Goal: Task Accomplishment & Management: Manage account settings

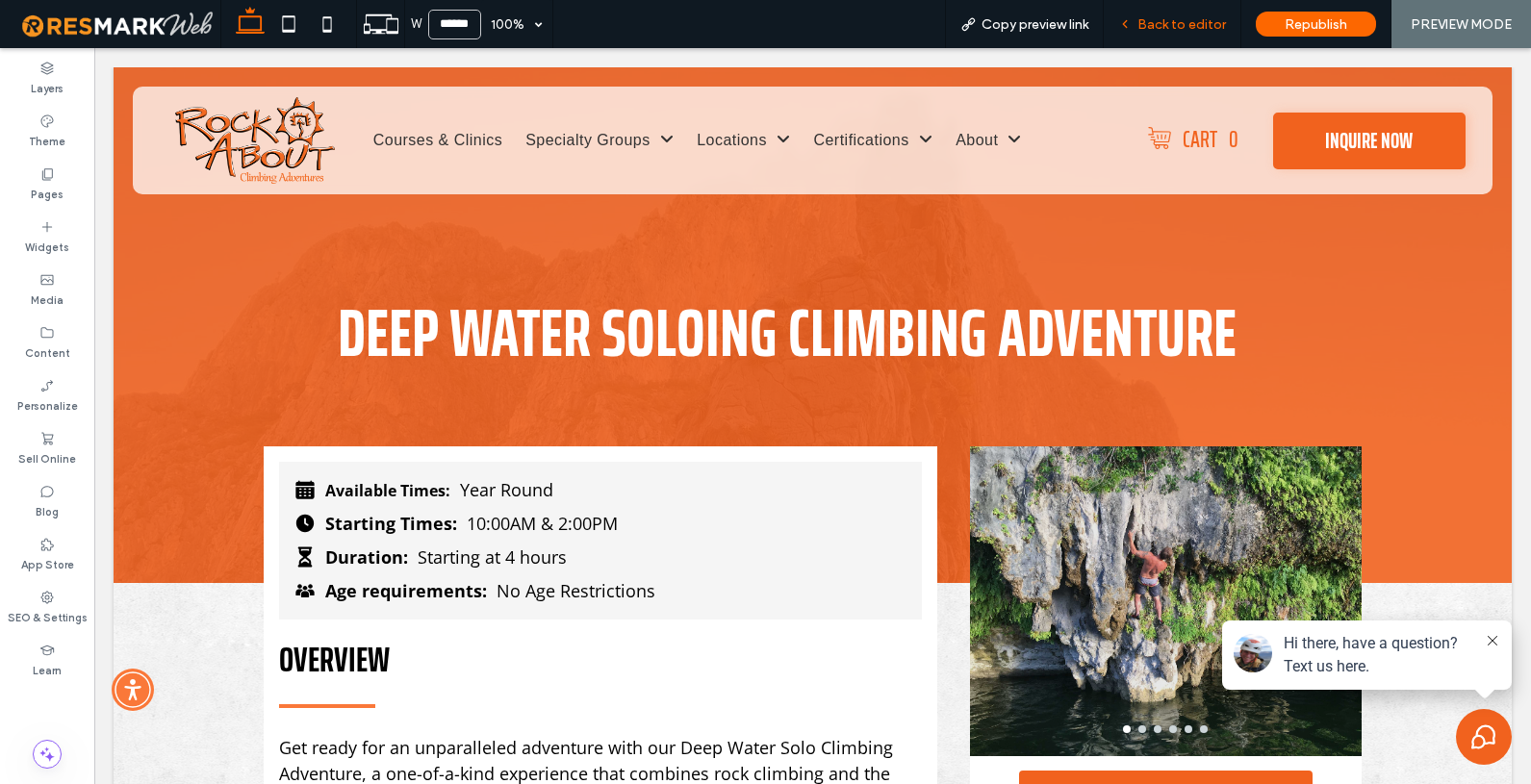
click at [1159, 31] on span "Back to editor" at bounding box center [1182, 24] width 89 height 16
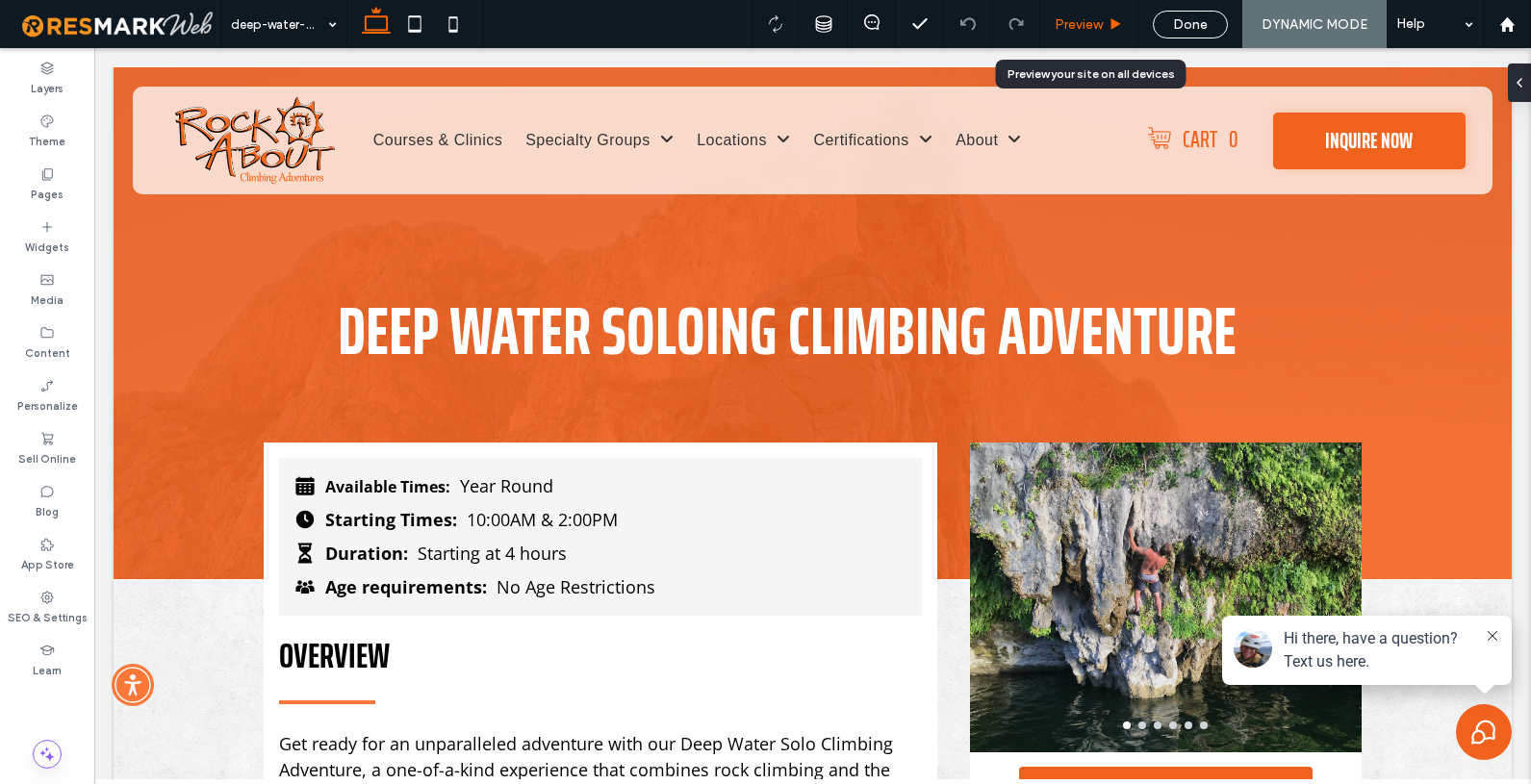
click at [1087, 22] on span "Preview" at bounding box center [1079, 24] width 48 height 16
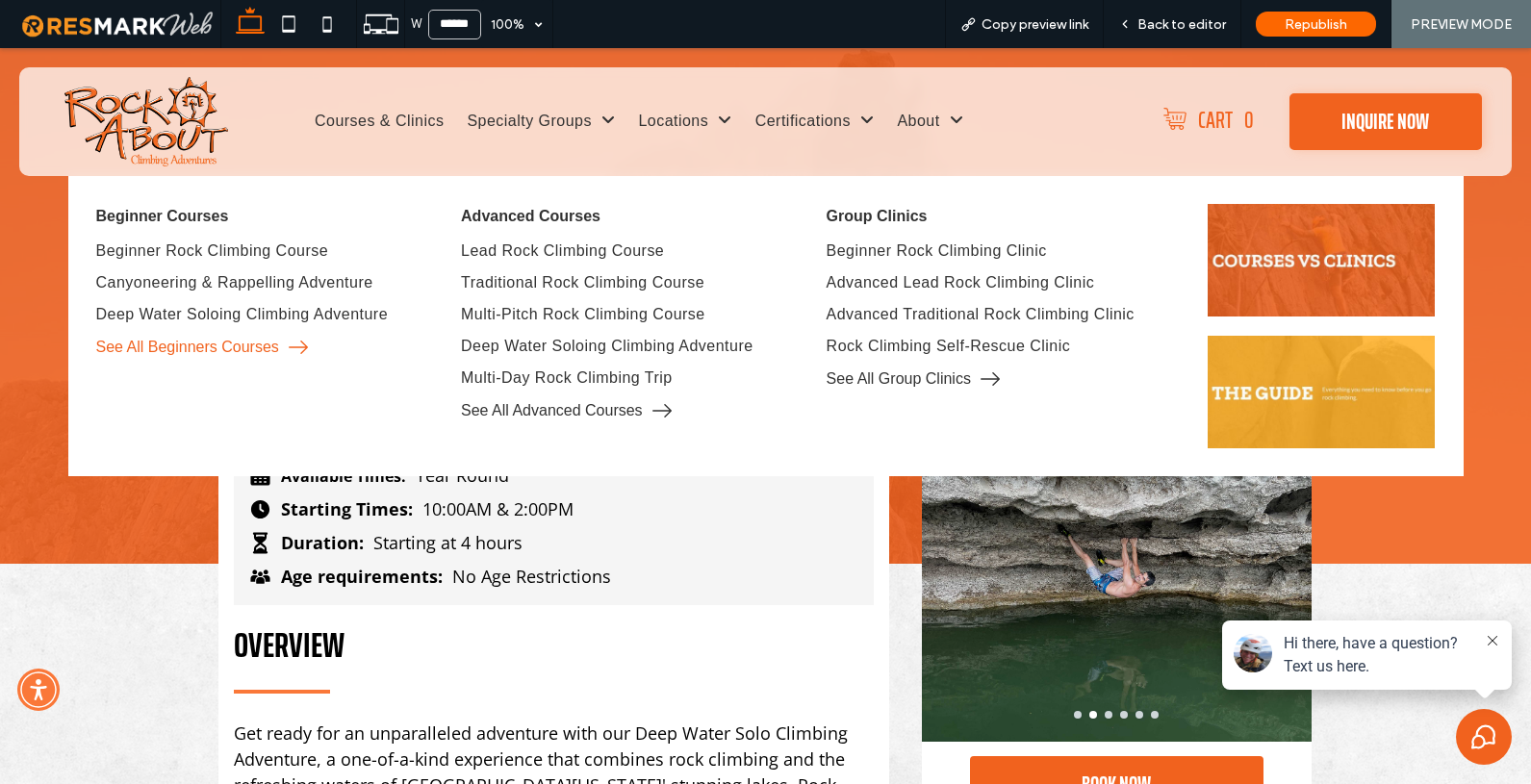
click at [193, 343] on span "See All Beginners Courses" at bounding box center [188, 347] width 183 height 17
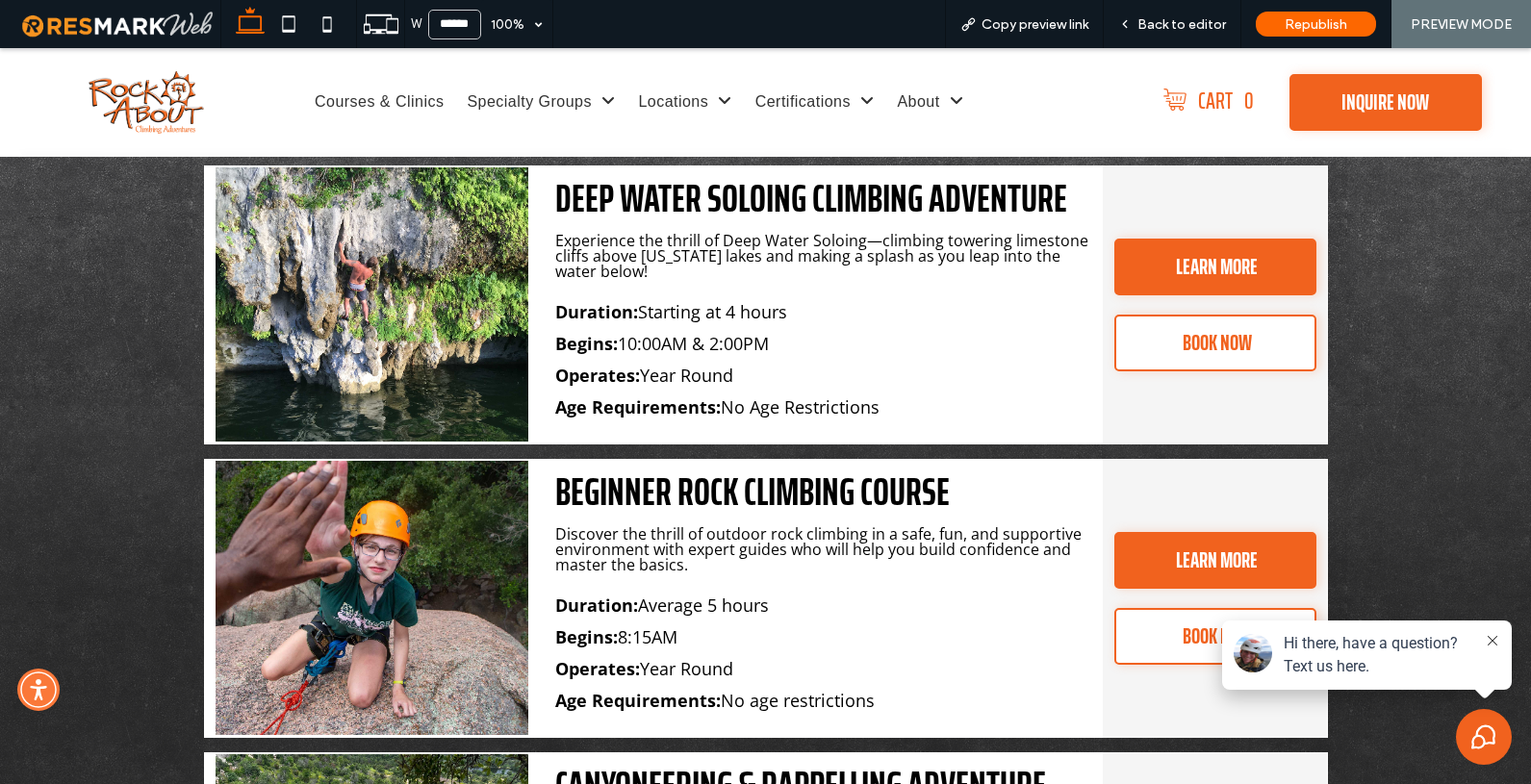
scroll to position [3480, 0]
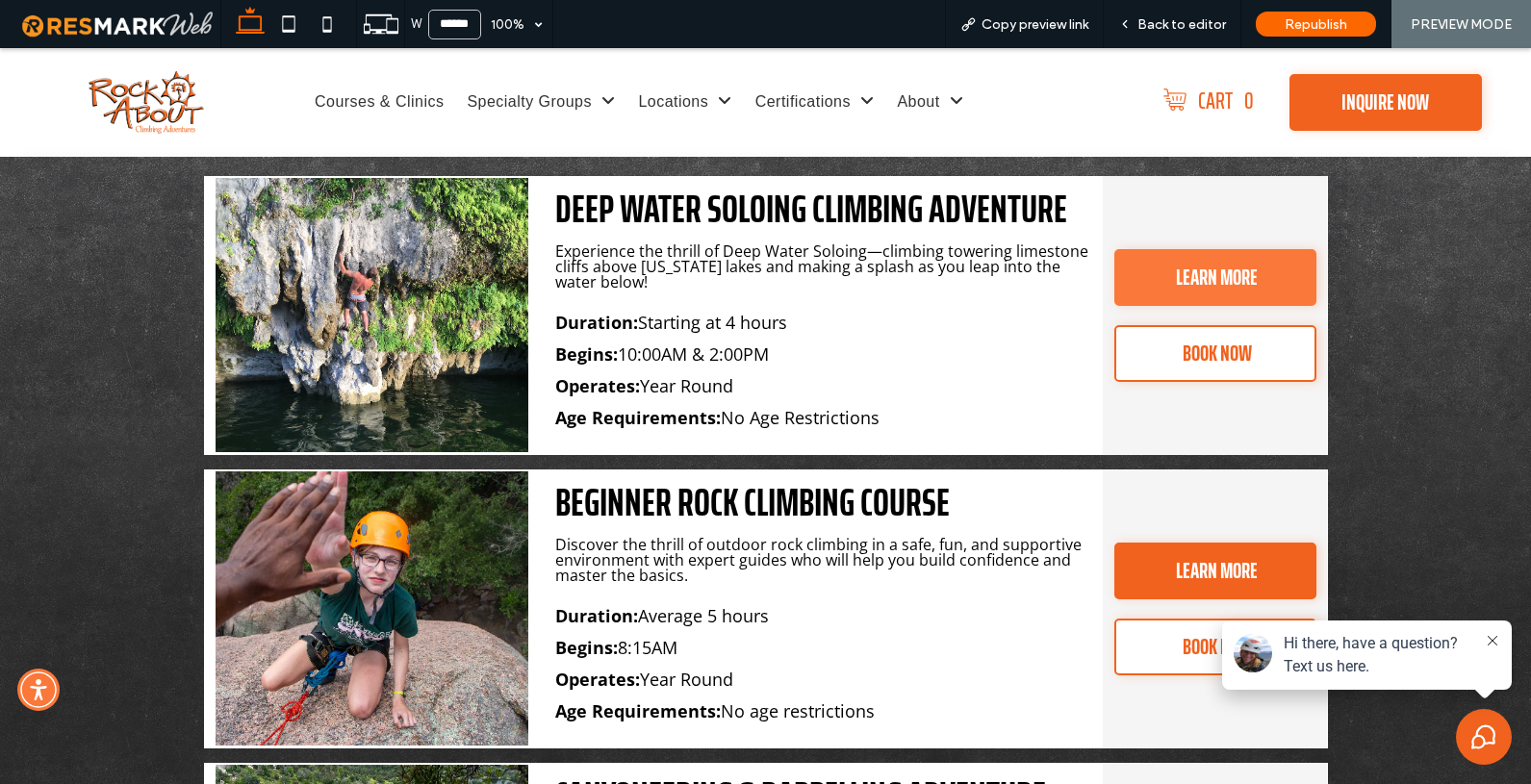
click at [1185, 282] on span "LEARN MORE" at bounding box center [1217, 277] width 82 height 53
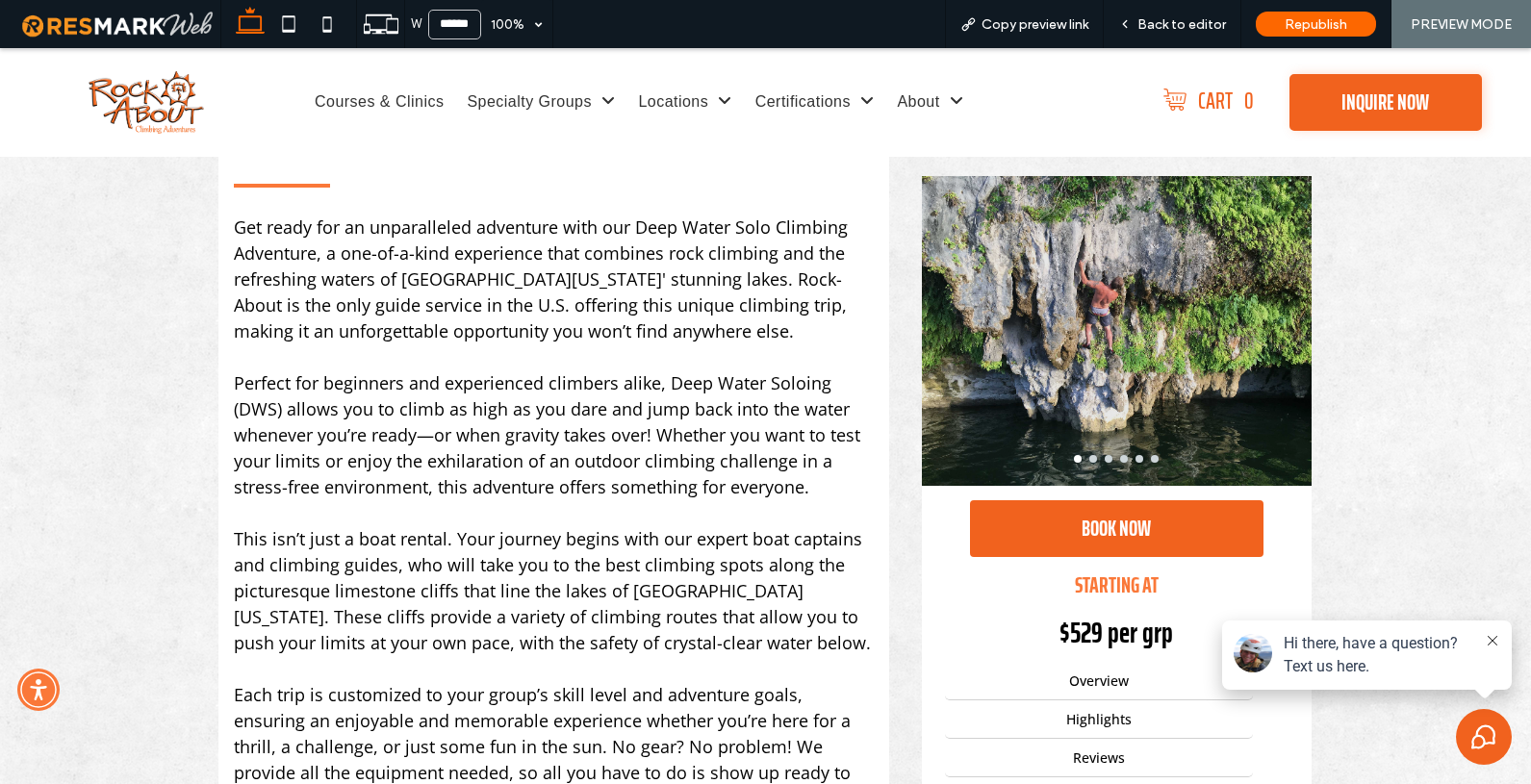
scroll to position [522, 0]
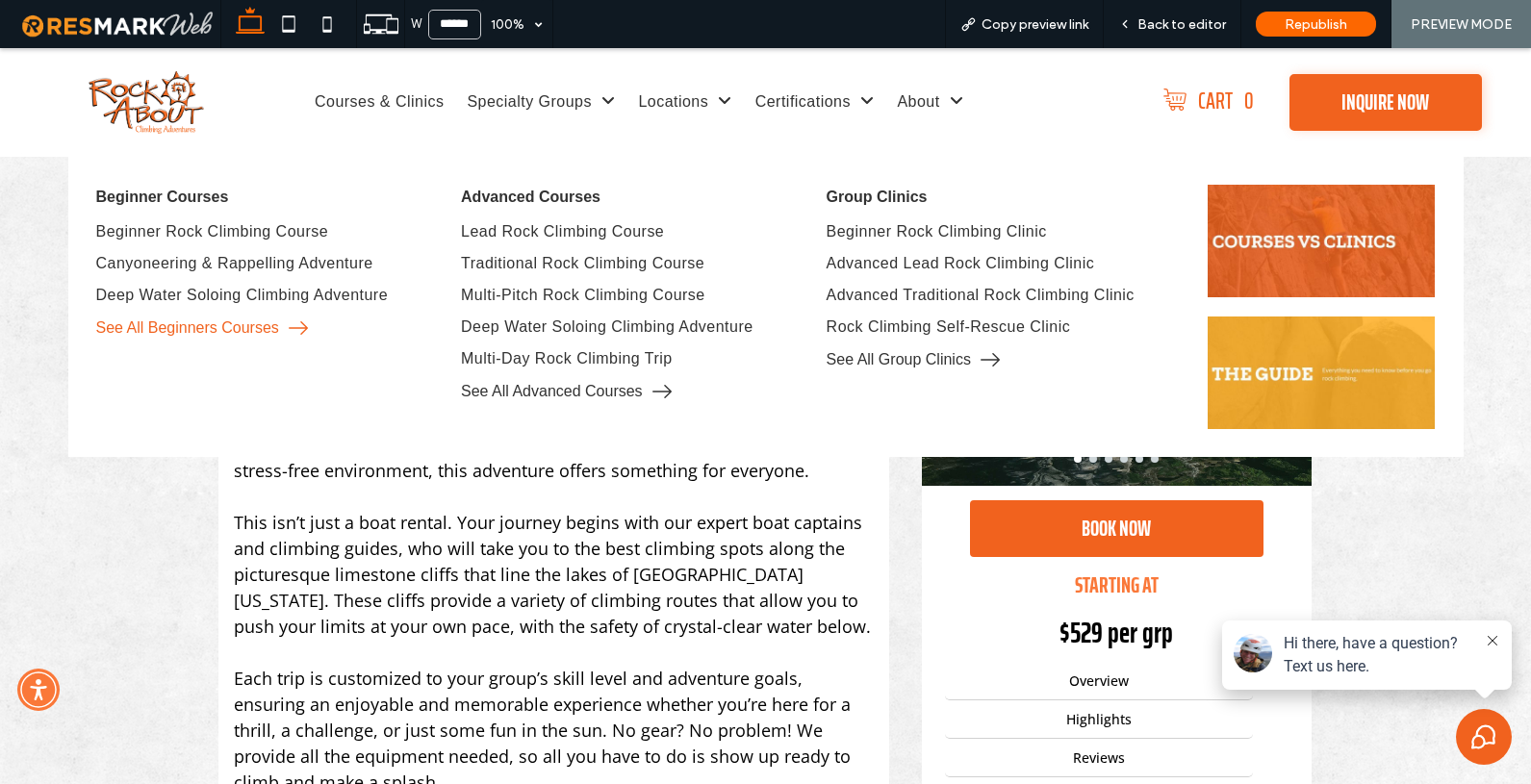
click at [169, 320] on span "See All Beginners Courses" at bounding box center [188, 328] width 183 height 17
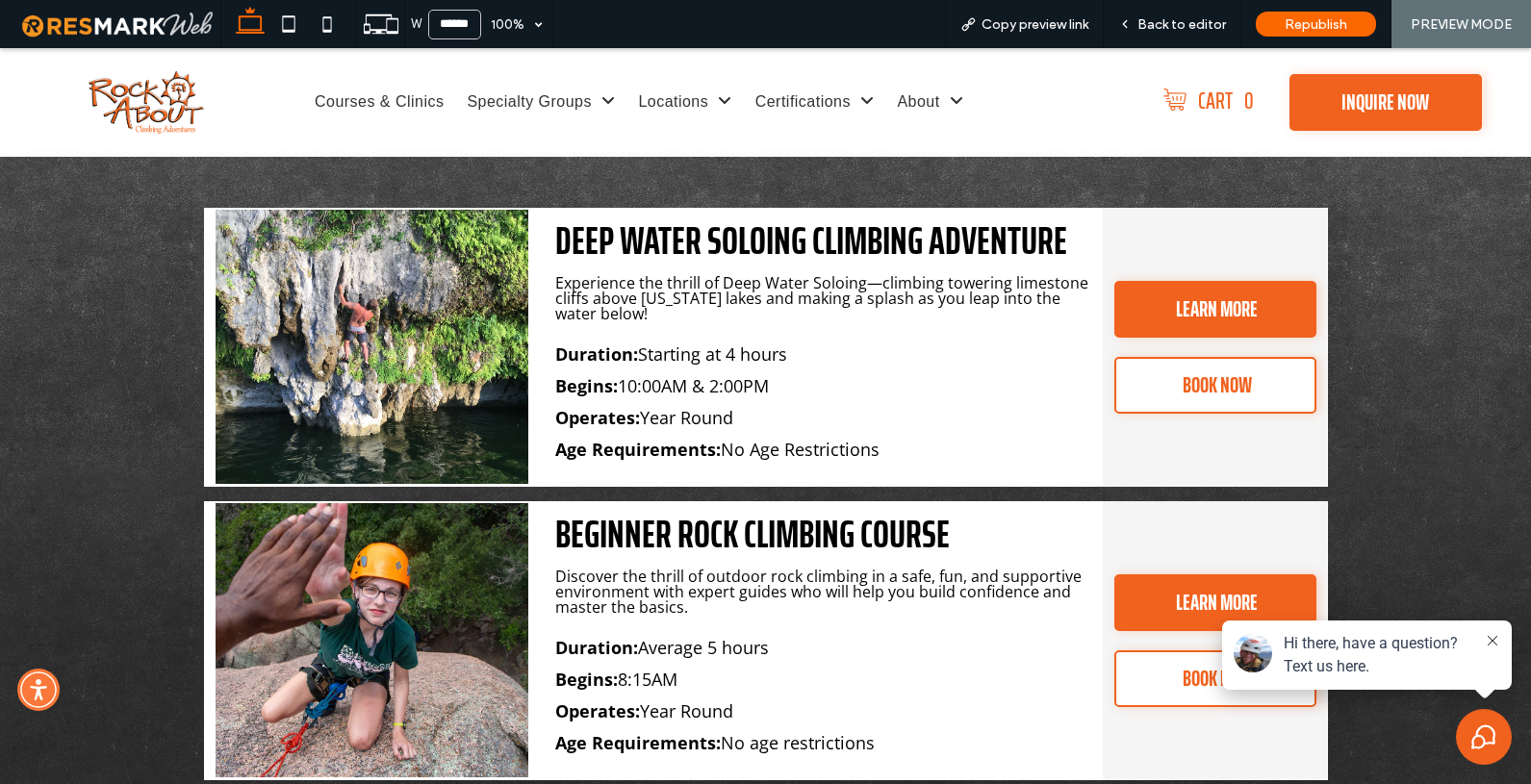
scroll to position [3445, 0]
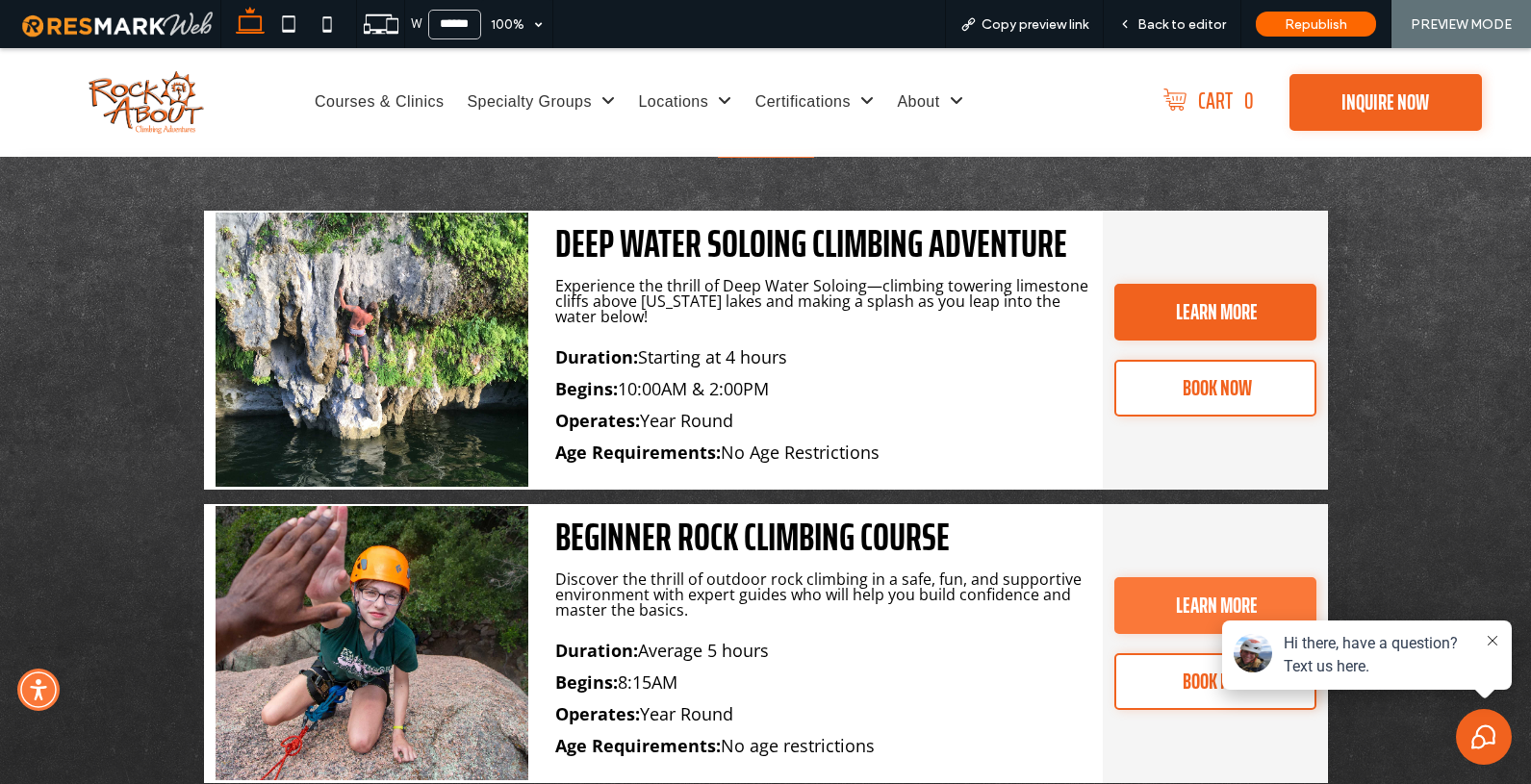
click at [1164, 599] on div "LEARN MORE" at bounding box center [1215, 605] width 202 height 57
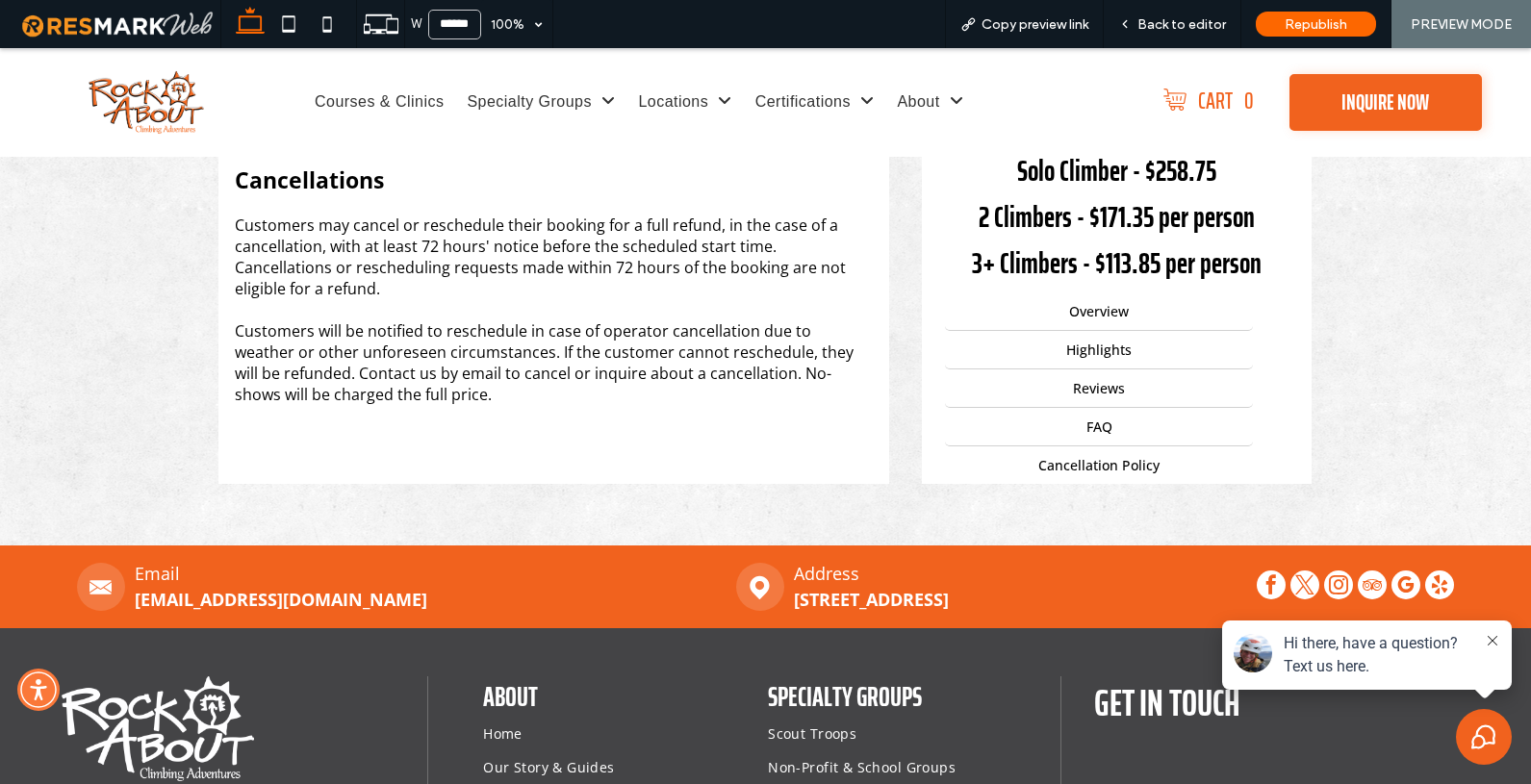
scroll to position [2784, 0]
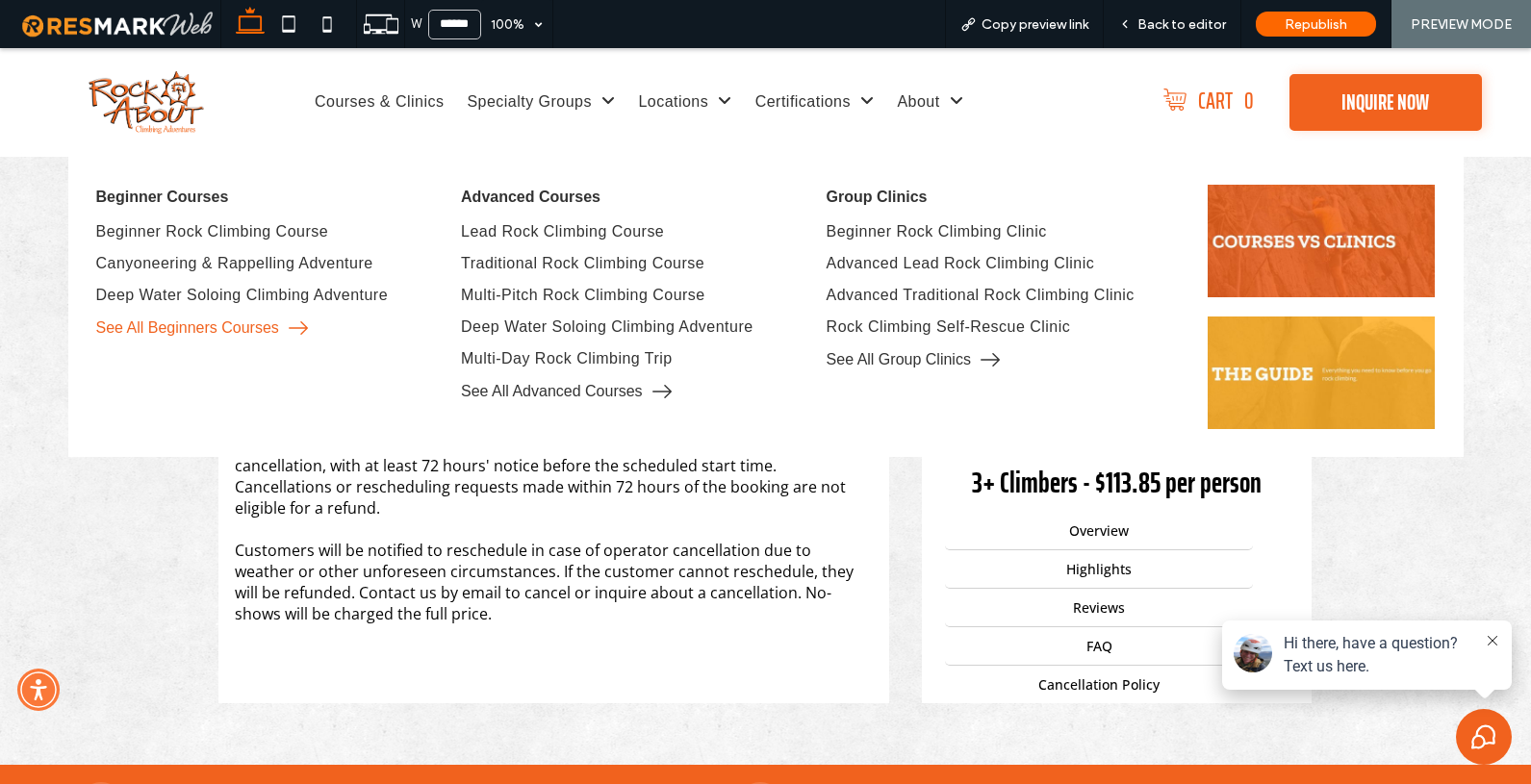
click at [223, 326] on span "See All Beginners Courses" at bounding box center [188, 328] width 183 height 17
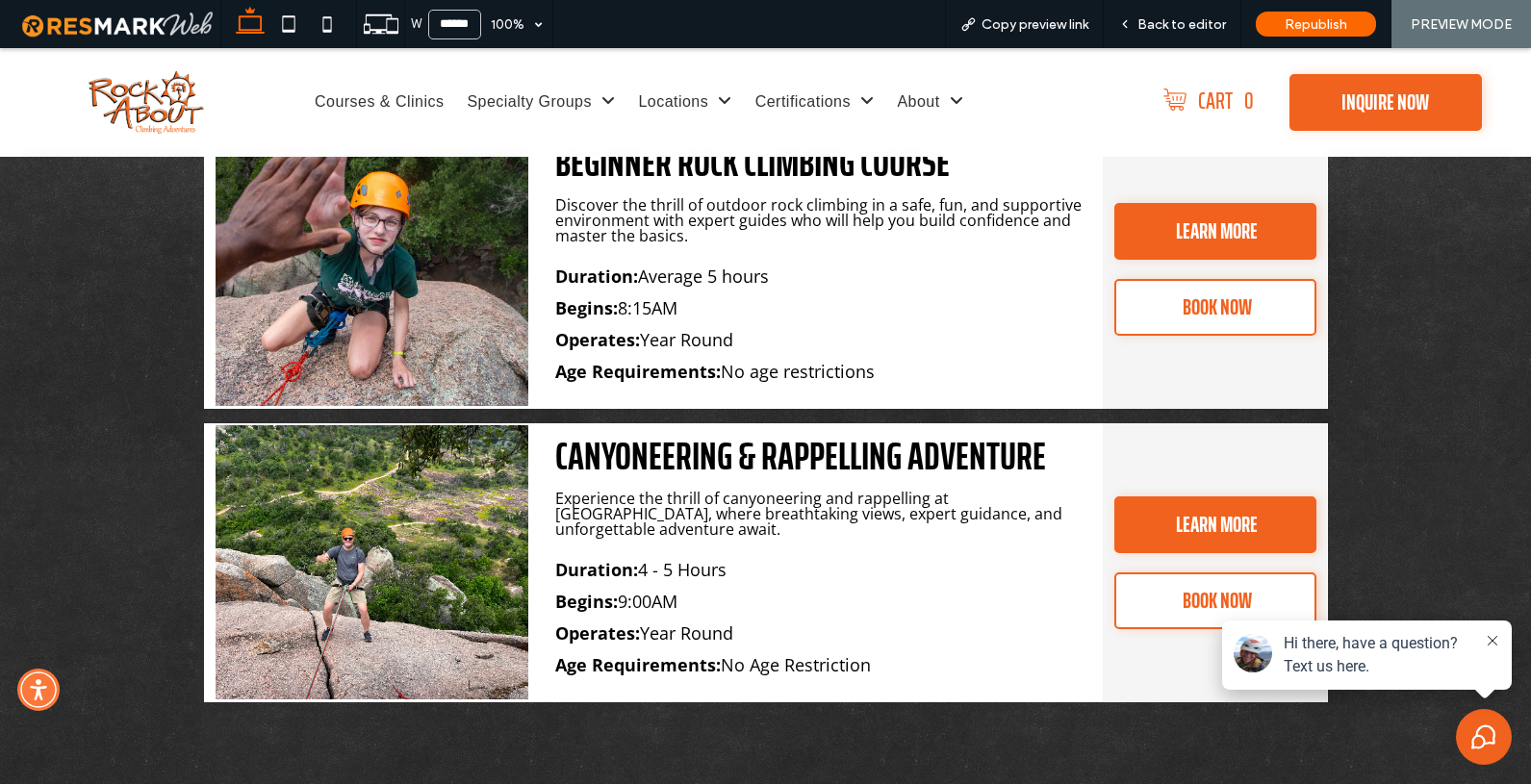
scroll to position [3884, 0]
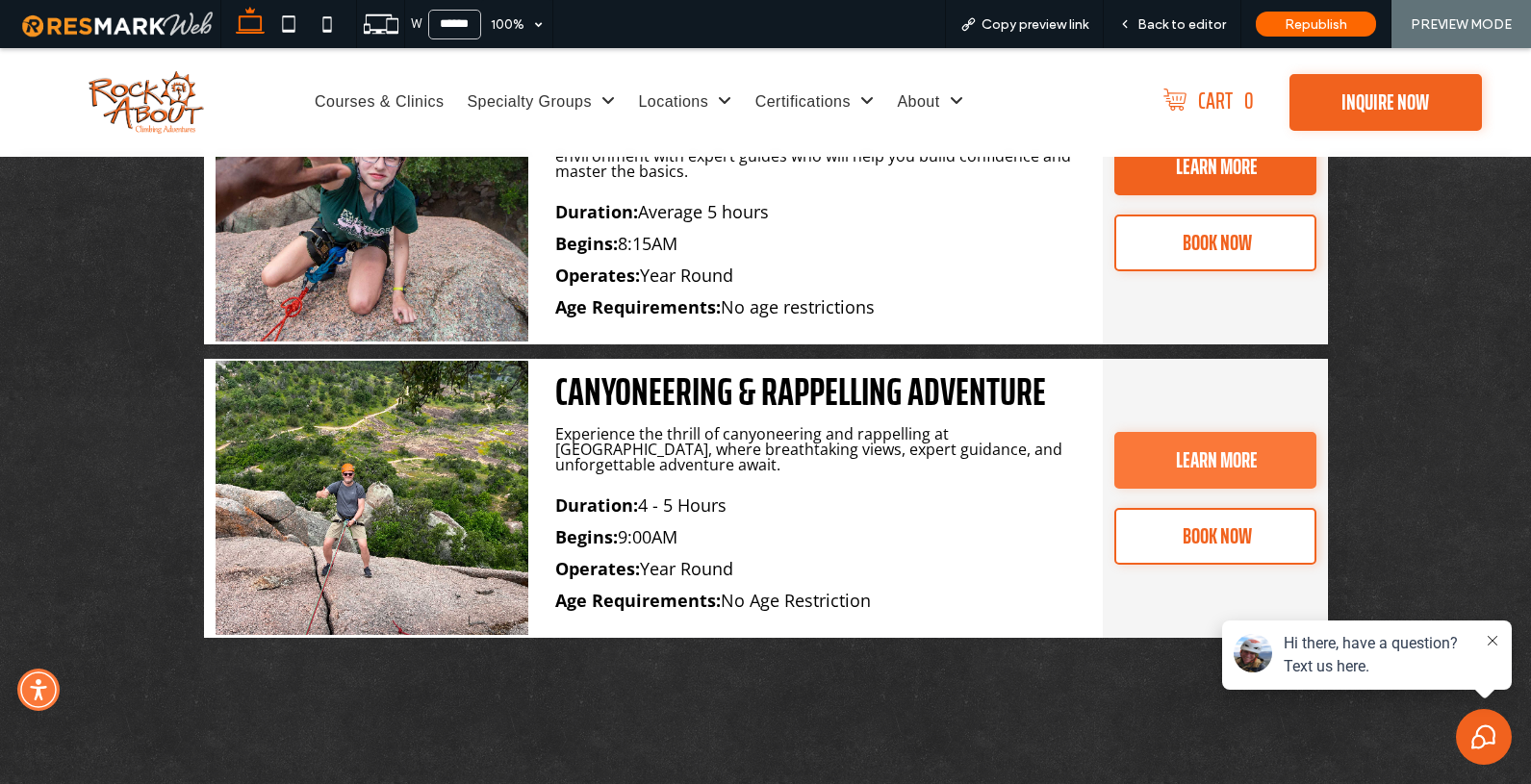
click at [1135, 457] on div "LEARN MORE" at bounding box center [1215, 460] width 202 height 57
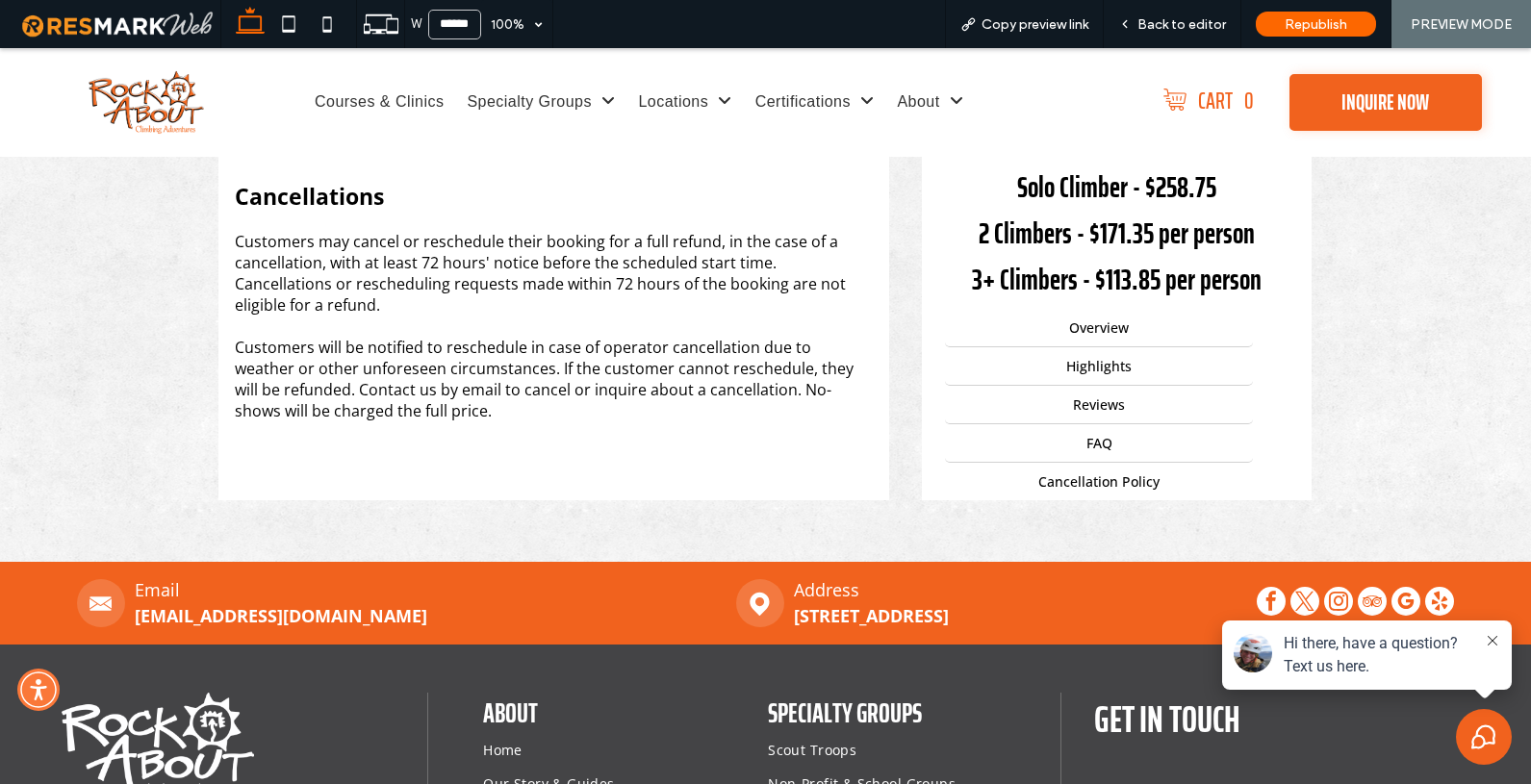
scroll to position [2481, 0]
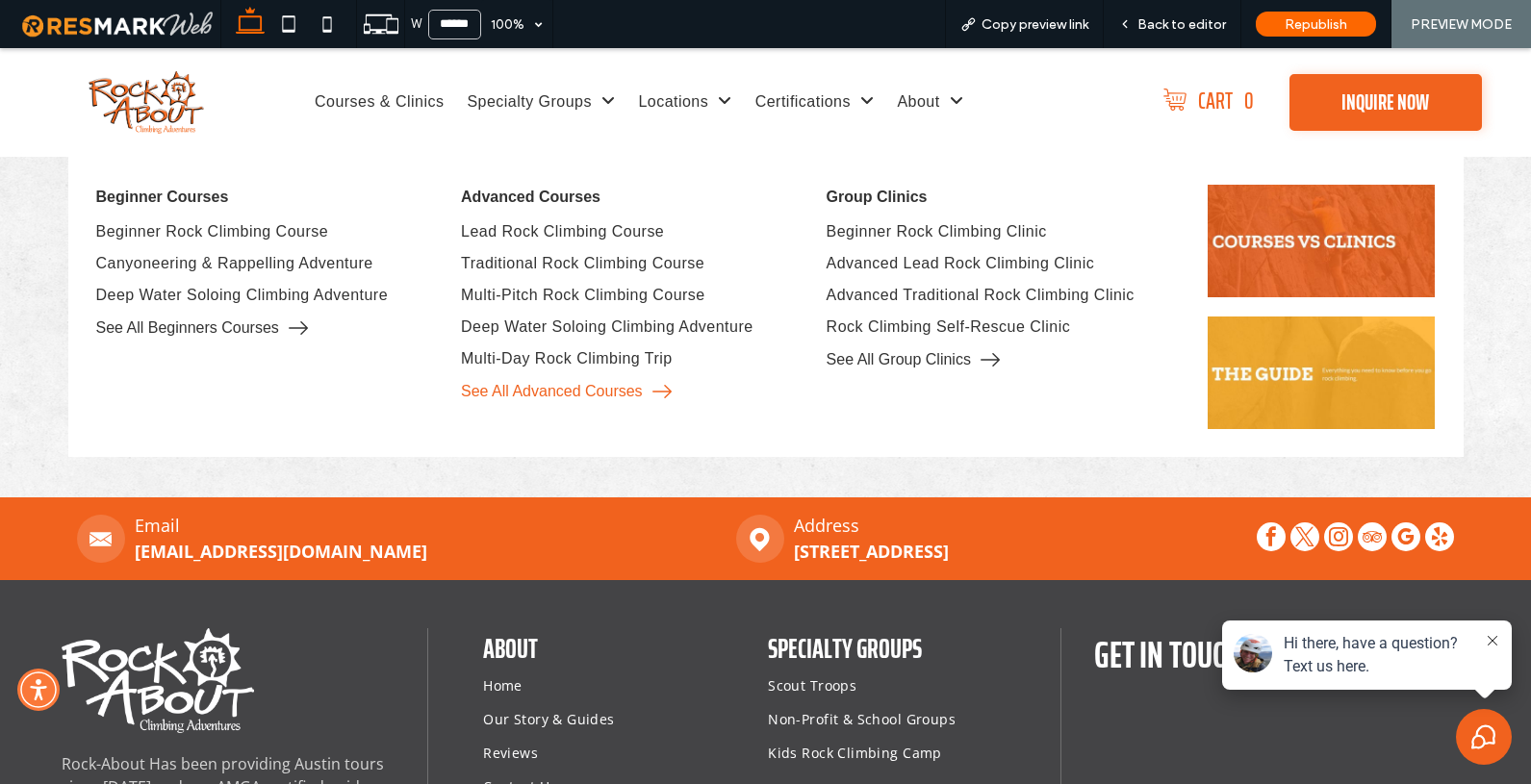
click at [541, 392] on span "See All Advanced Courses" at bounding box center [552, 392] width 182 height 17
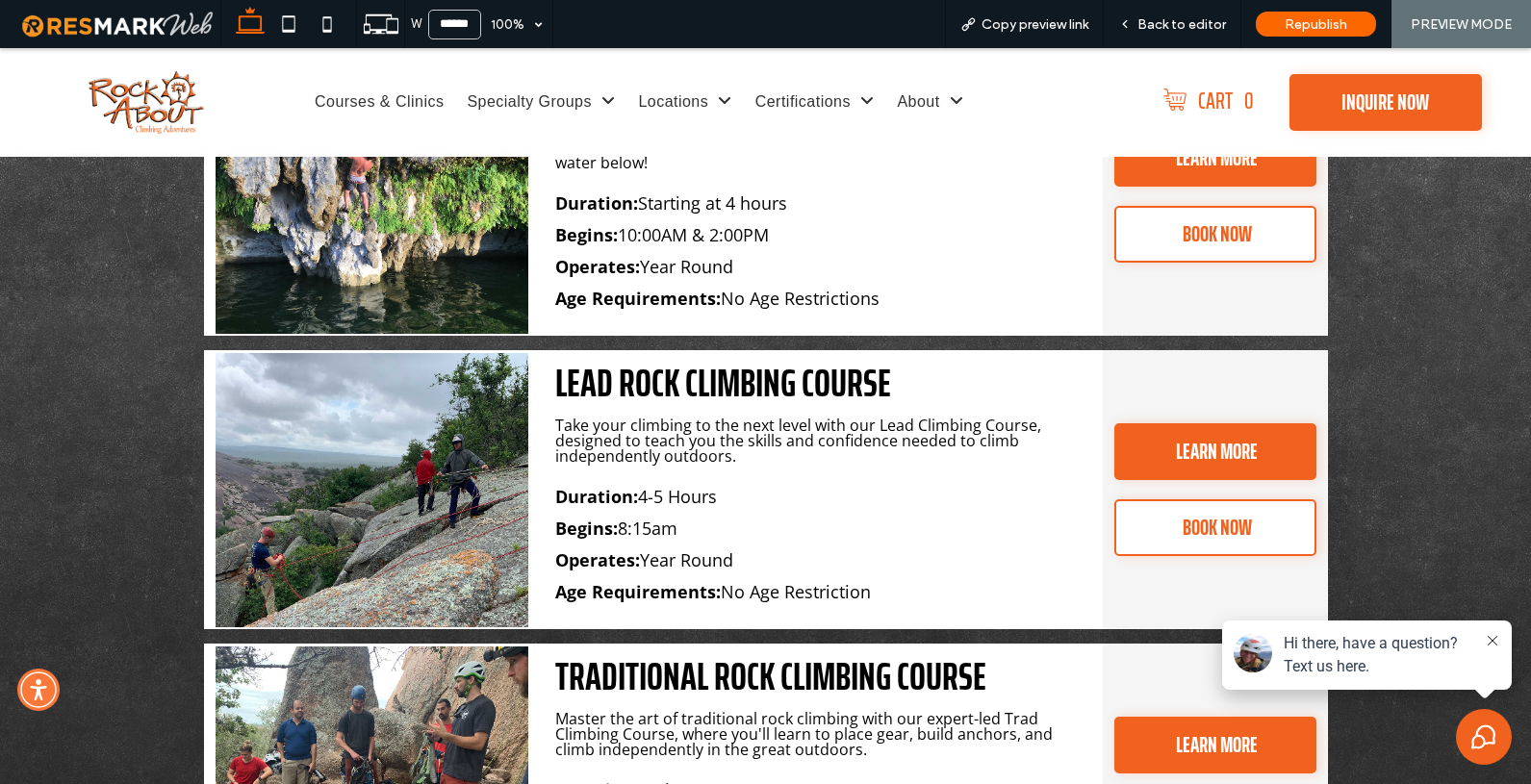
scroll to position [3546, 0]
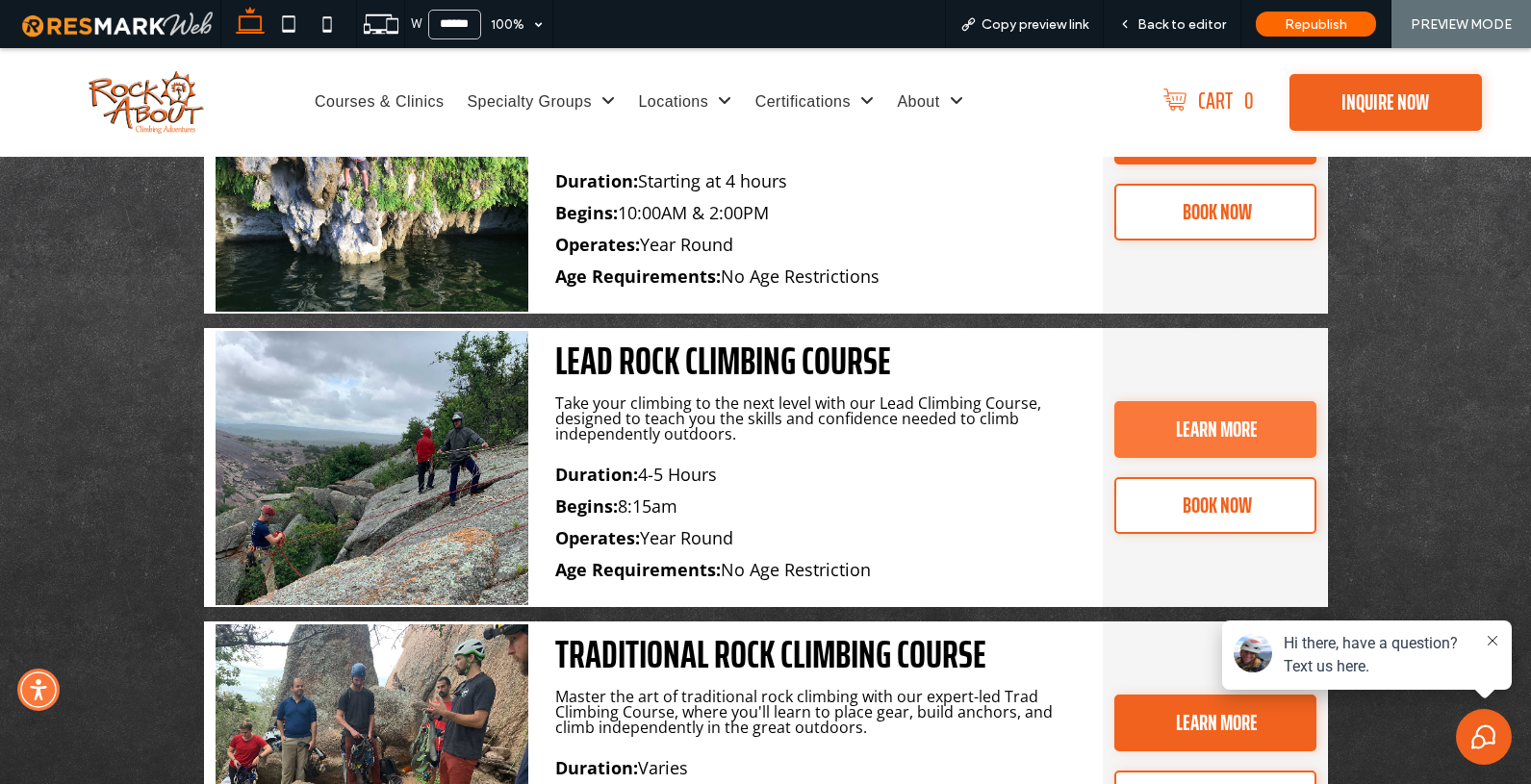
click at [1176, 403] on span "LEARN MORE" at bounding box center [1217, 429] width 82 height 53
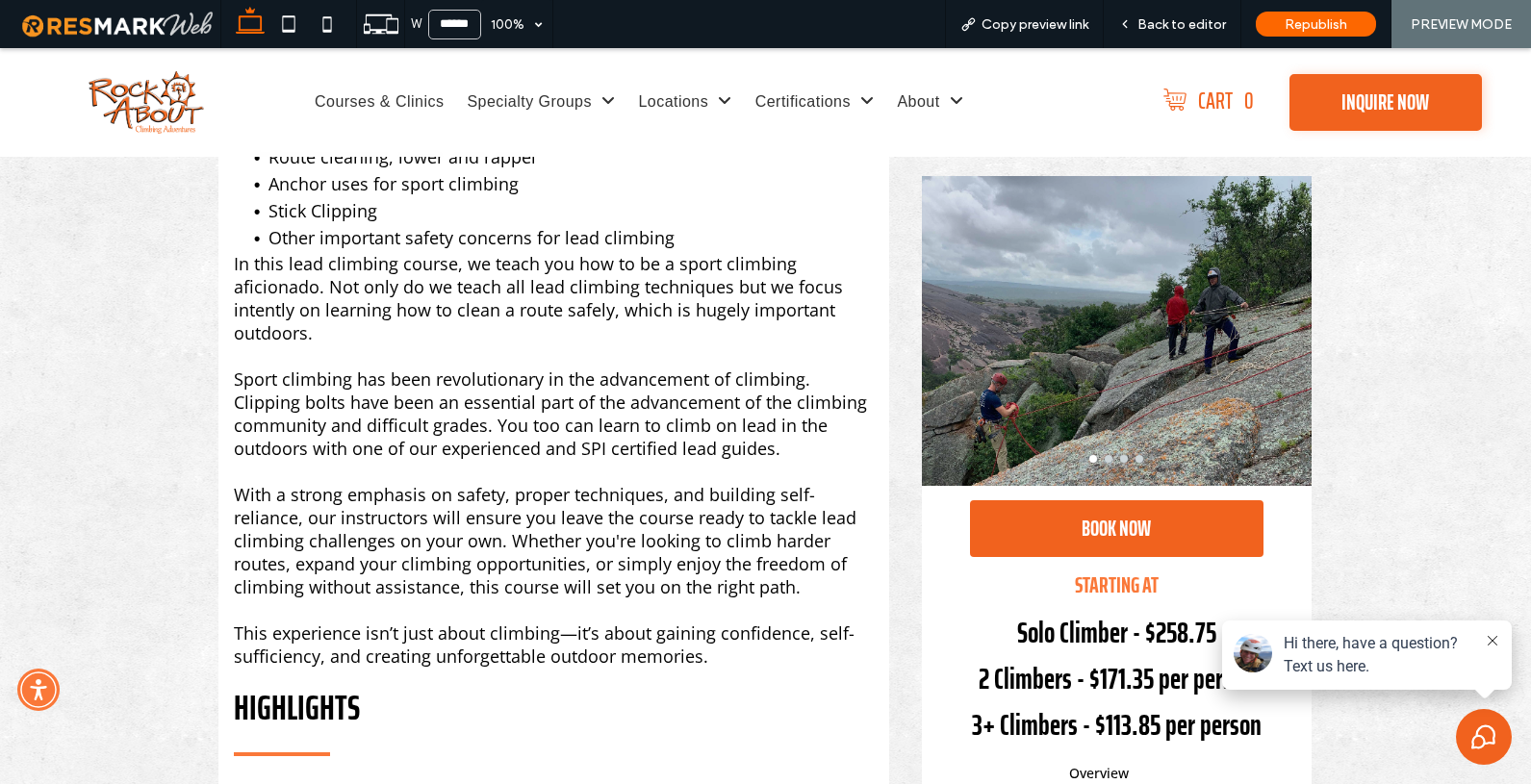
scroll to position [1199, 0]
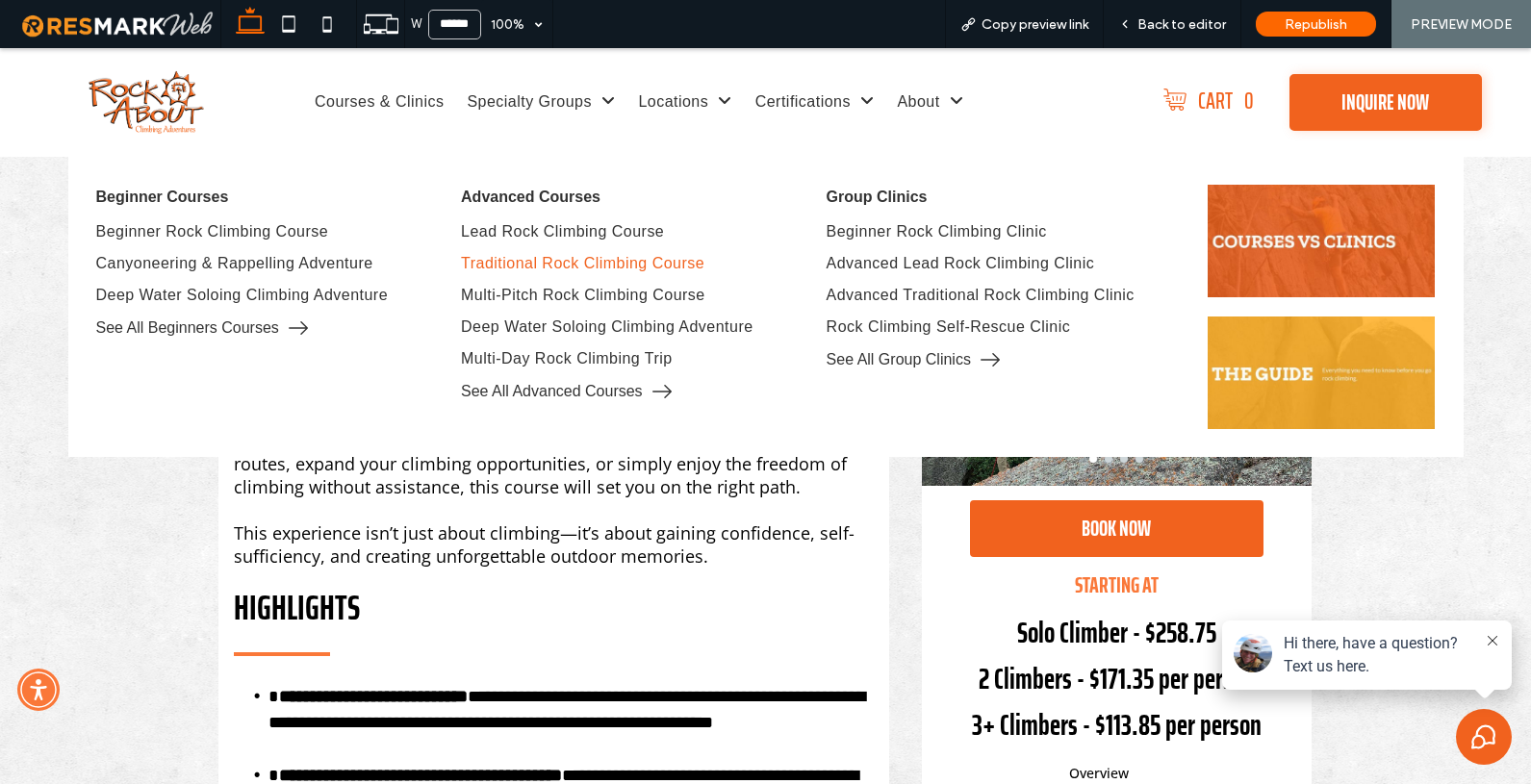
click at [574, 261] on span "Traditional Rock Climbing Course" at bounding box center [583, 264] width 244 height 17
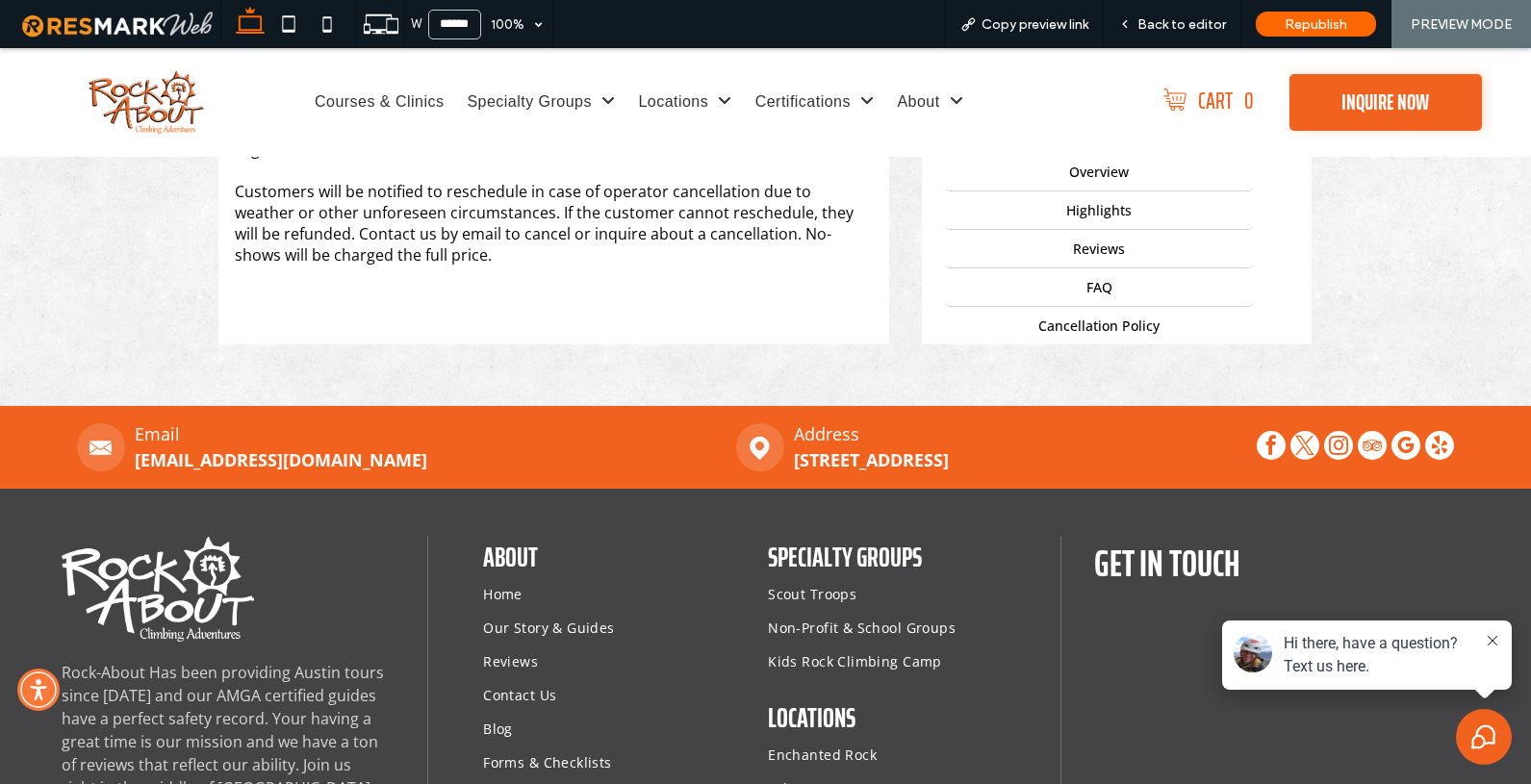
scroll to position [2690, 0]
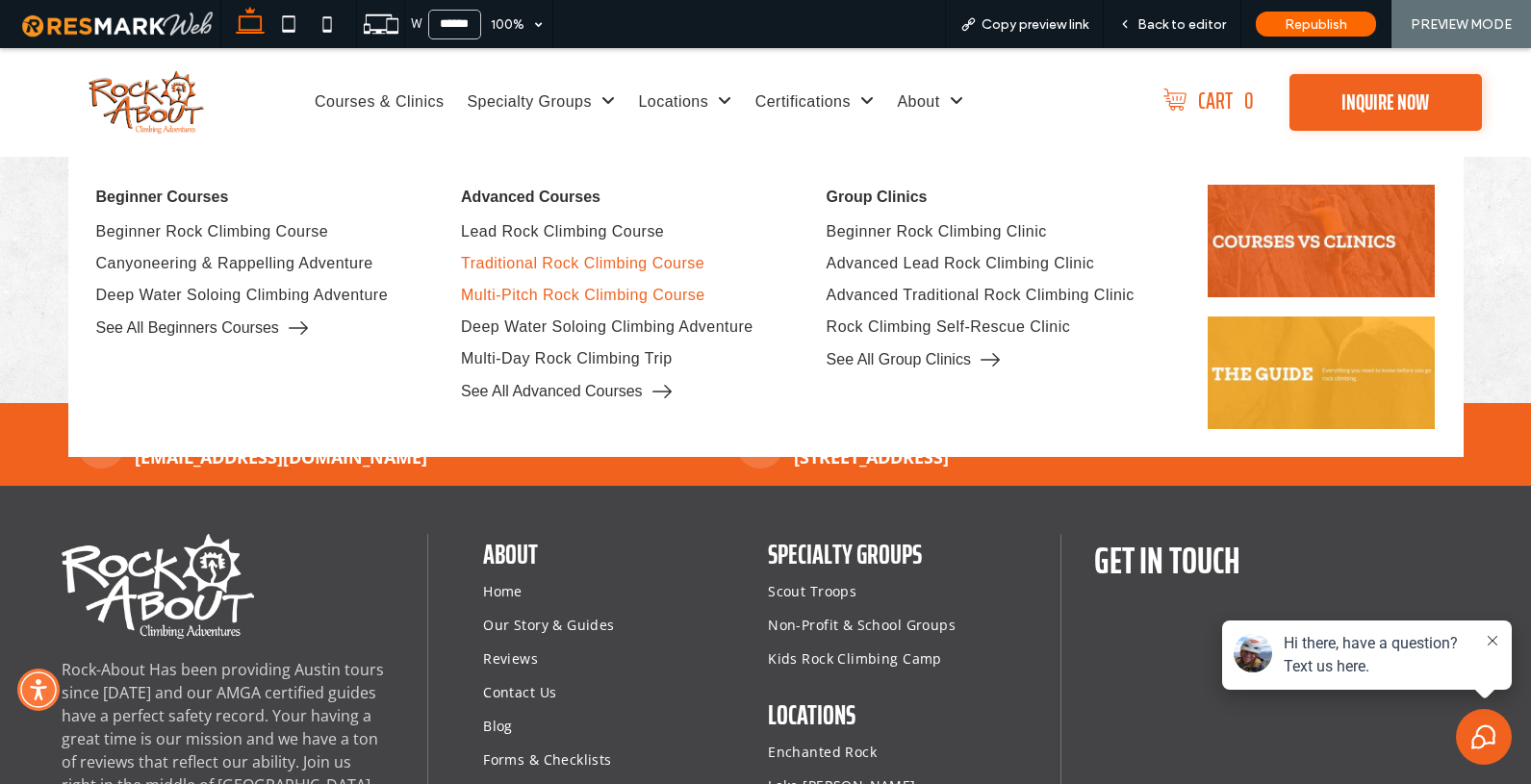
click at [556, 291] on span "Multi-Pitch Rock Climbing Course" at bounding box center [583, 296] width 245 height 17
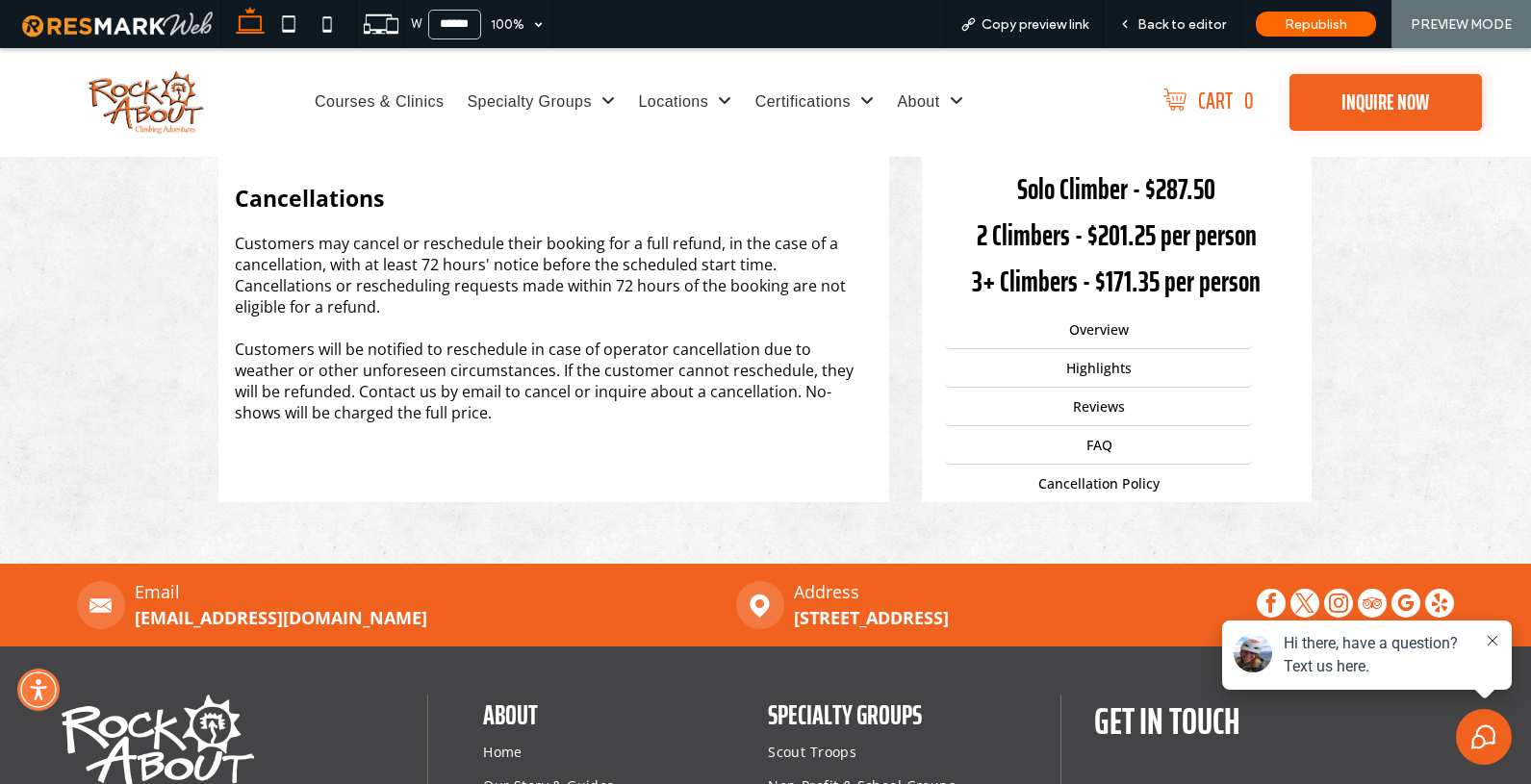
scroll to position [2180, 0]
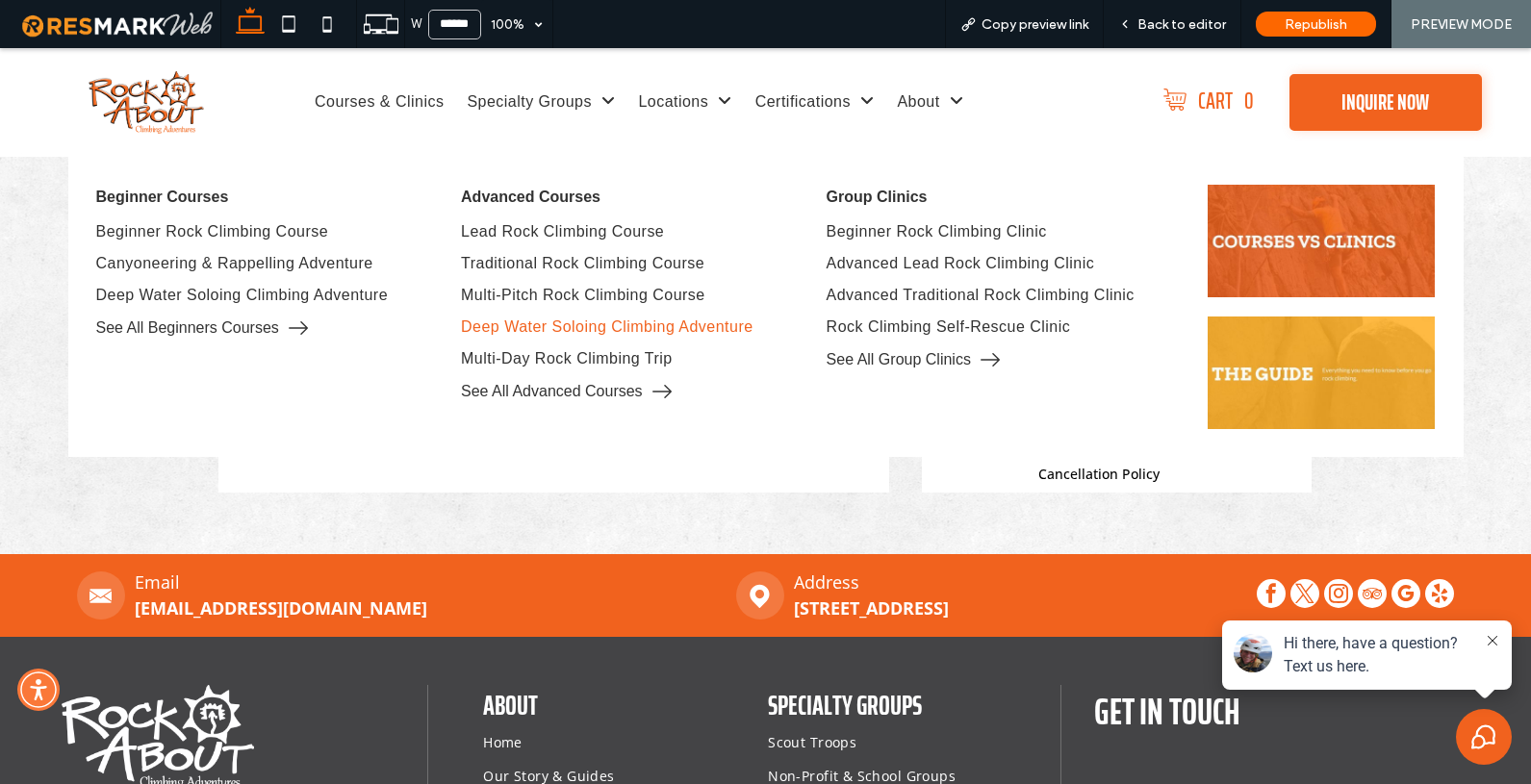
click at [508, 321] on span "Deep Water Soloing Climbing Adventure" at bounding box center [607, 327] width 292 height 17
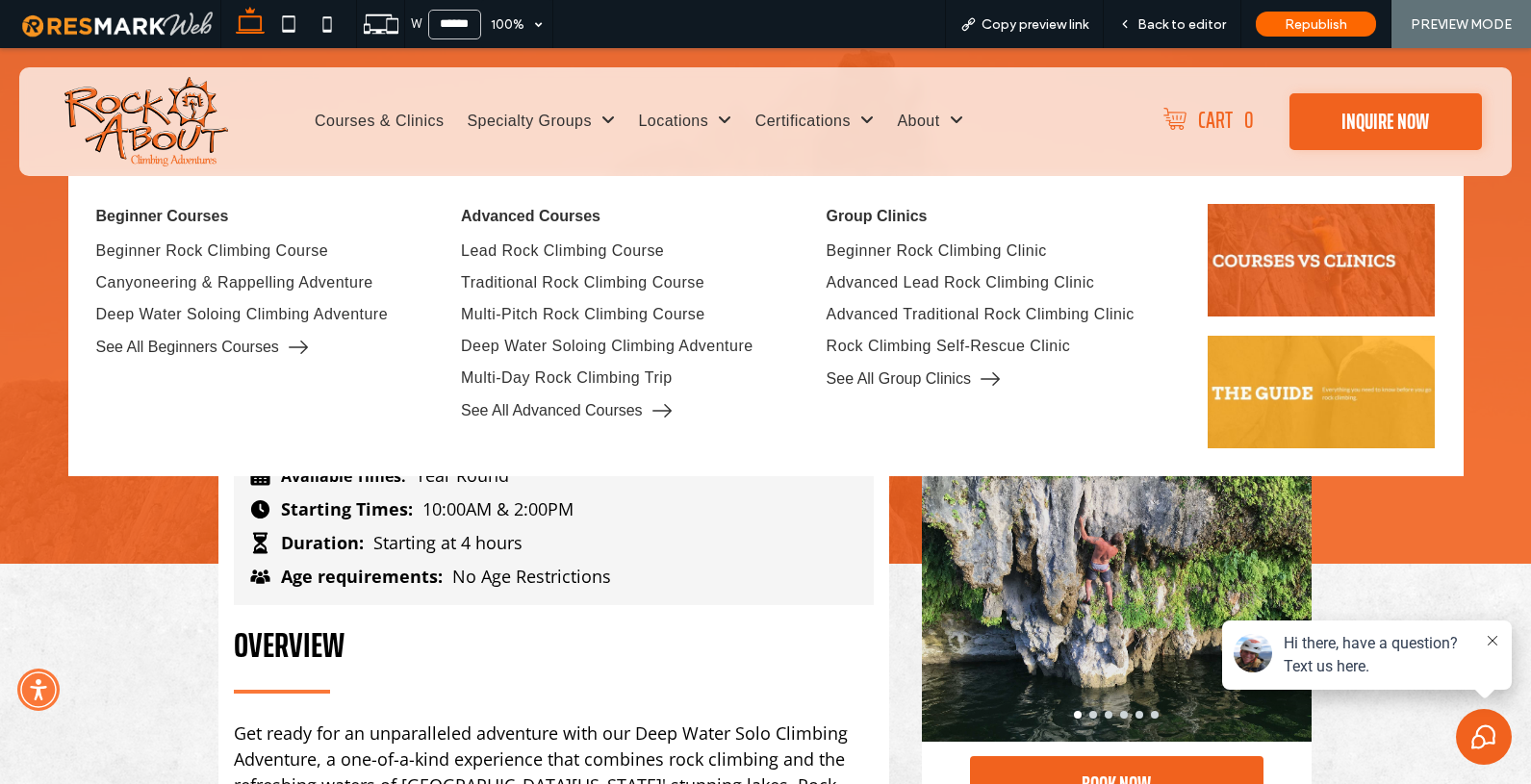
scroll to position [0, 0]
click at [521, 382] on span "Multi-Day Rock Climbing Trip" at bounding box center [567, 378] width 212 height 17
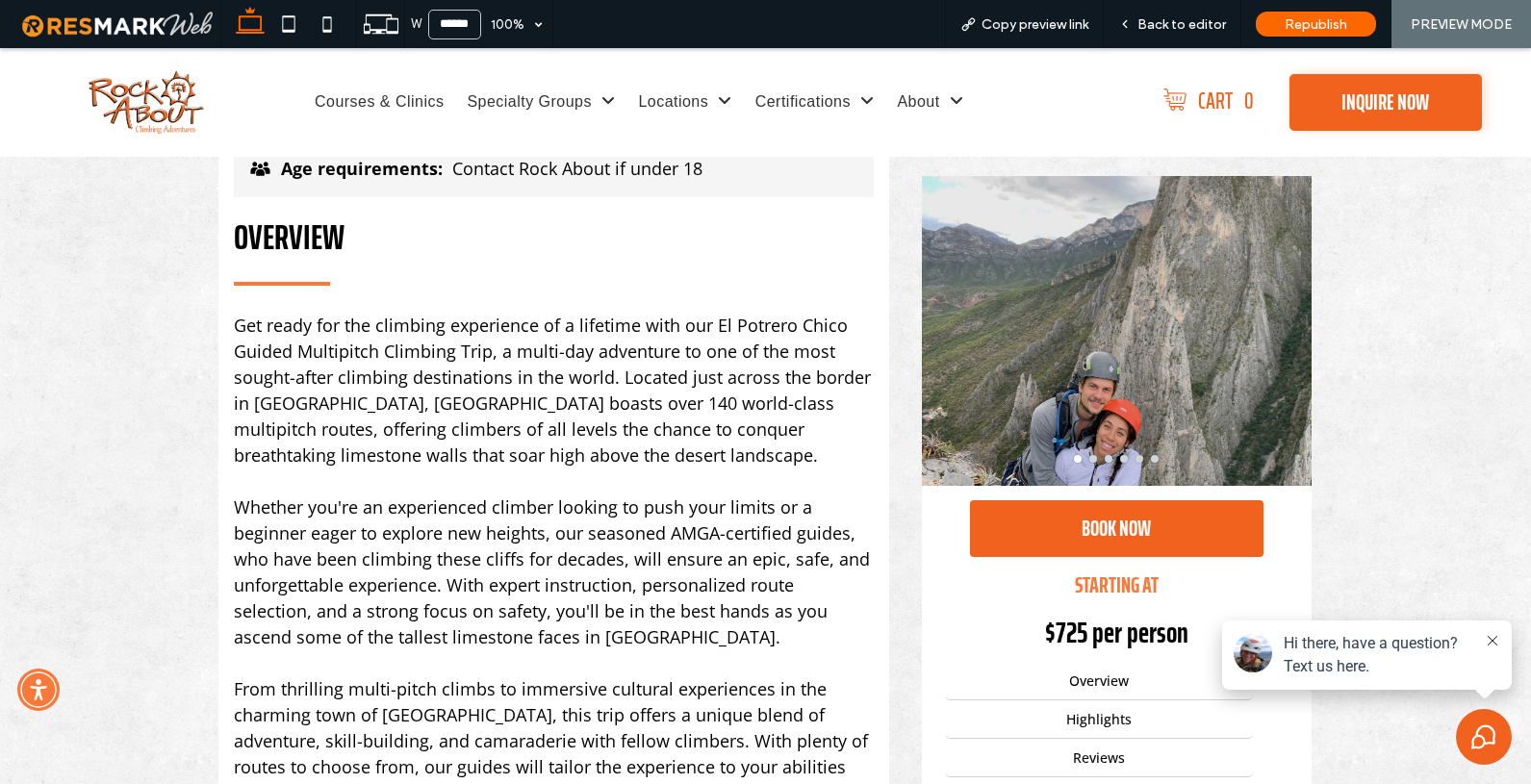
scroll to position [412, 0]
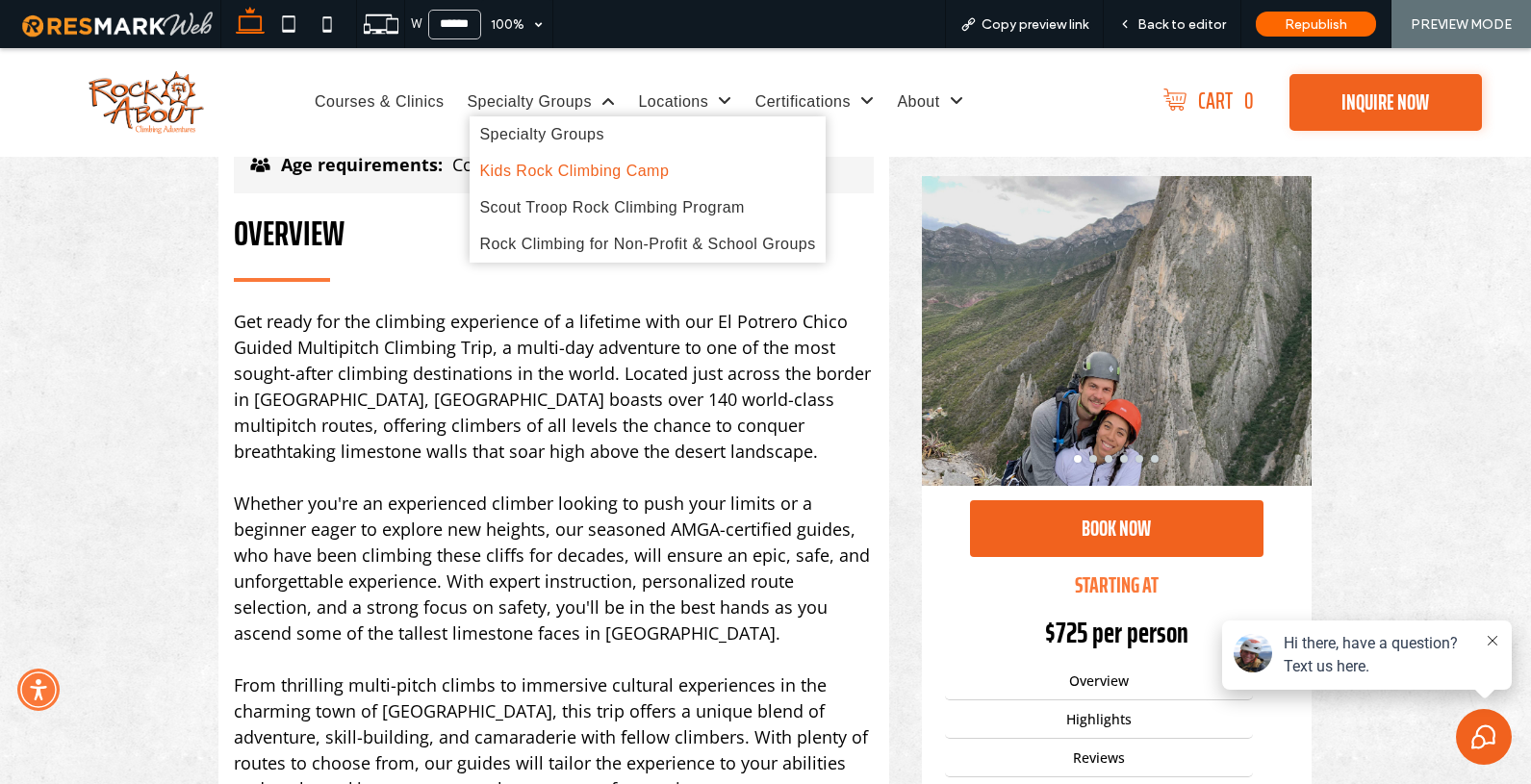
click at [517, 166] on span "Kids Rock Climbing Camp" at bounding box center [574, 171] width 190 height 17
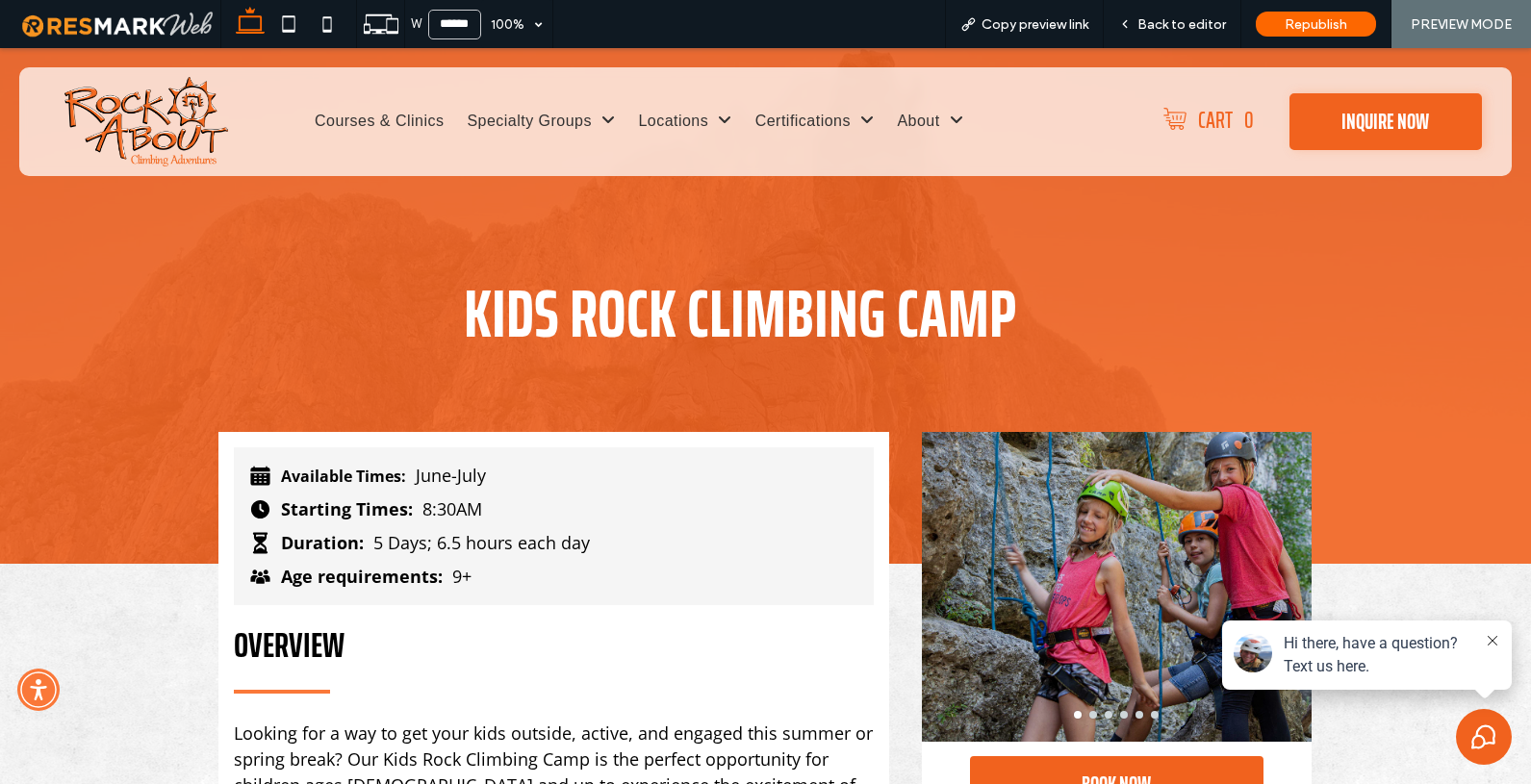
scroll to position [0, 0]
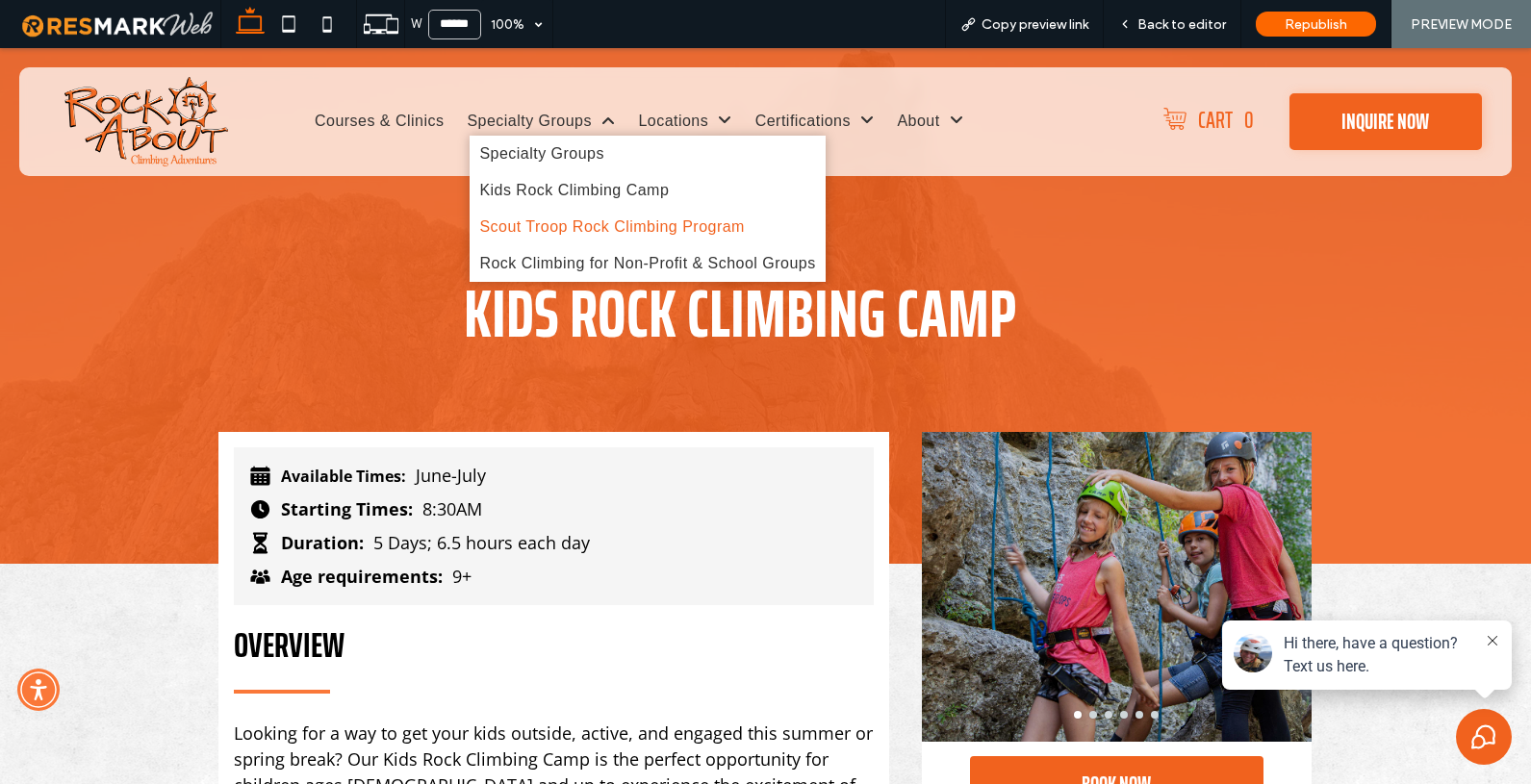
click at [545, 222] on span "Scout Troop Rock Climbing Program" at bounding box center [612, 227] width 266 height 17
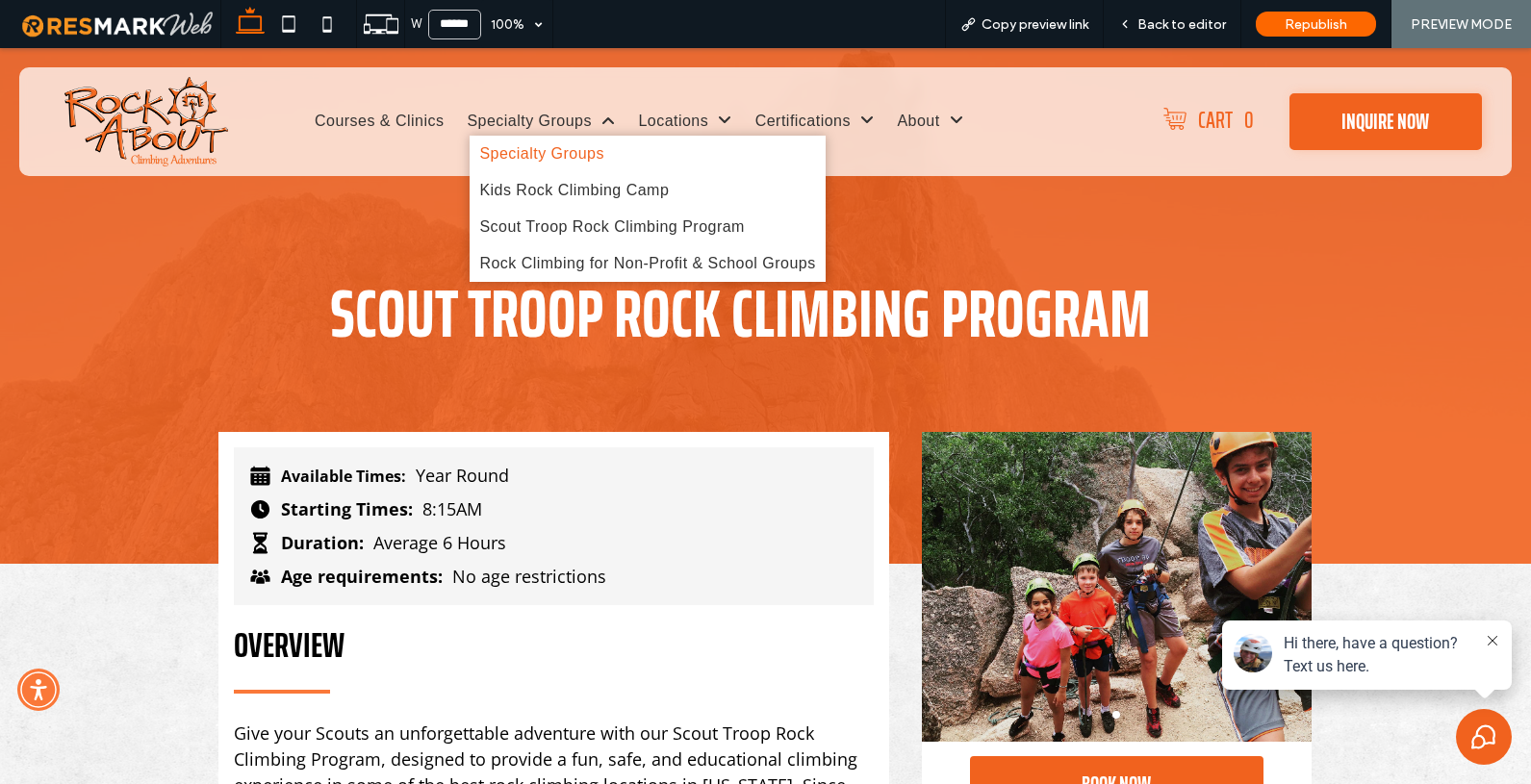
click at [522, 150] on span "Specialty Groups" at bounding box center [542, 154] width 125 height 17
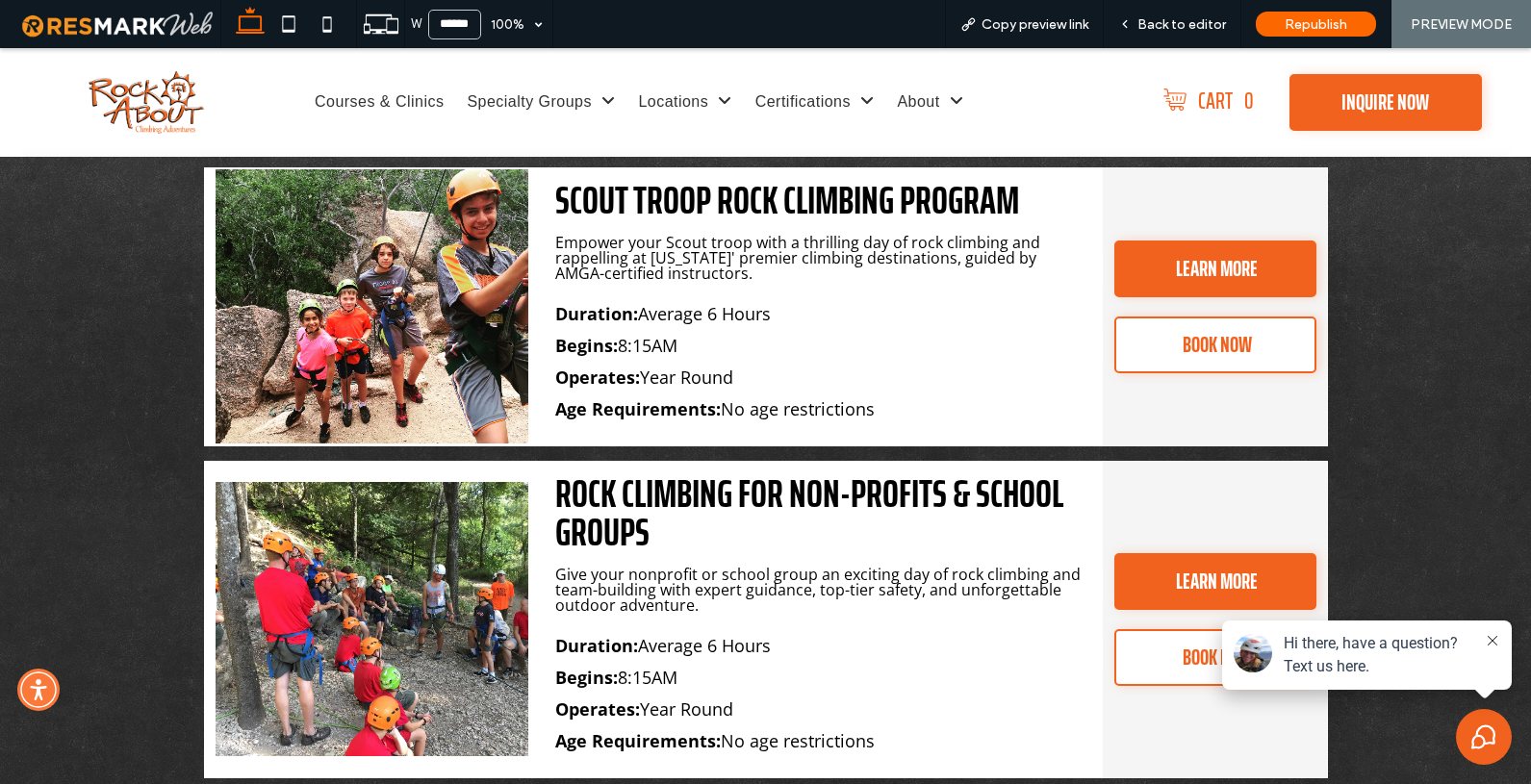
scroll to position [2161, 0]
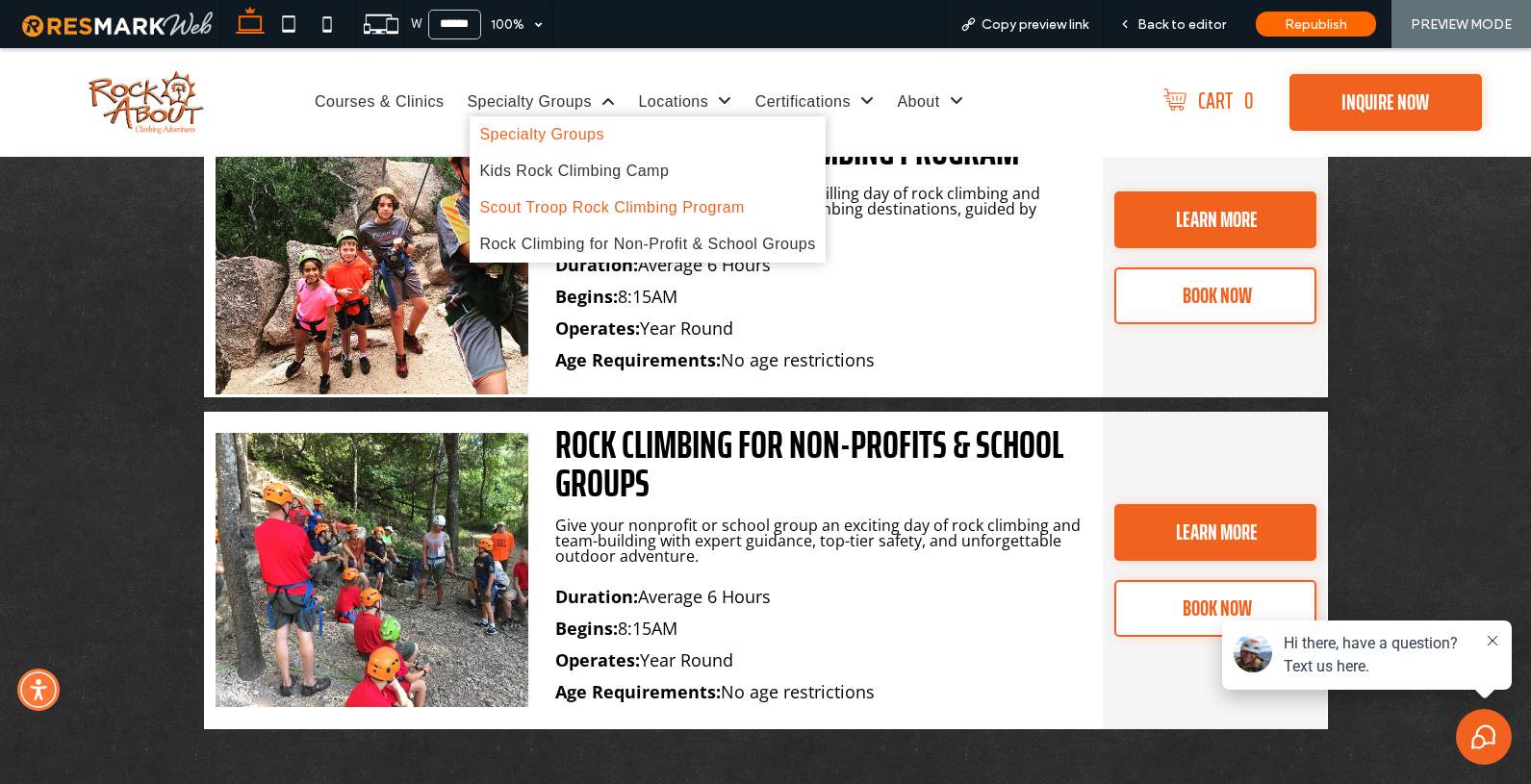
click at [499, 211] on span "Scout Troop Rock Climbing Program" at bounding box center [612, 208] width 266 height 17
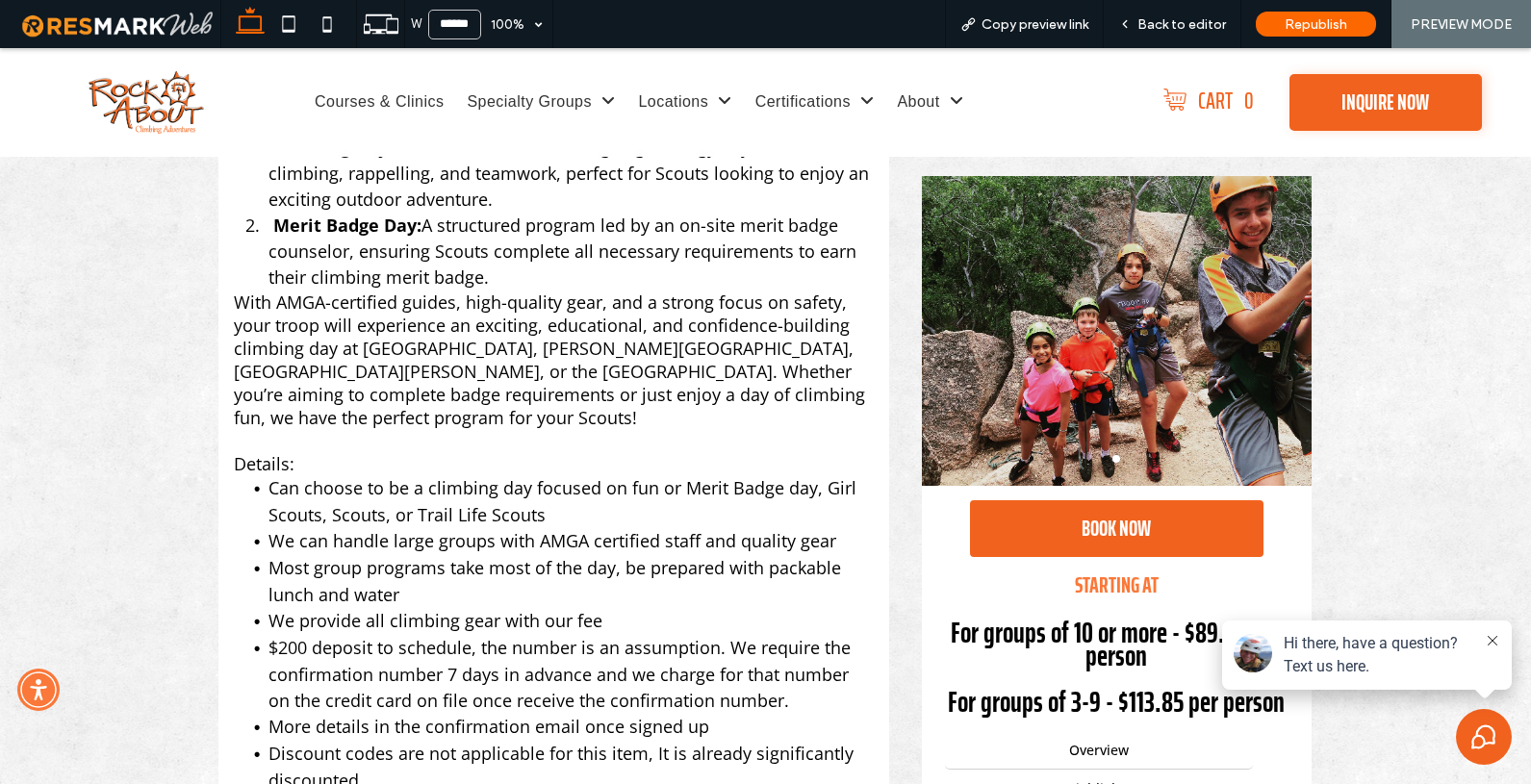
scroll to position [824, 0]
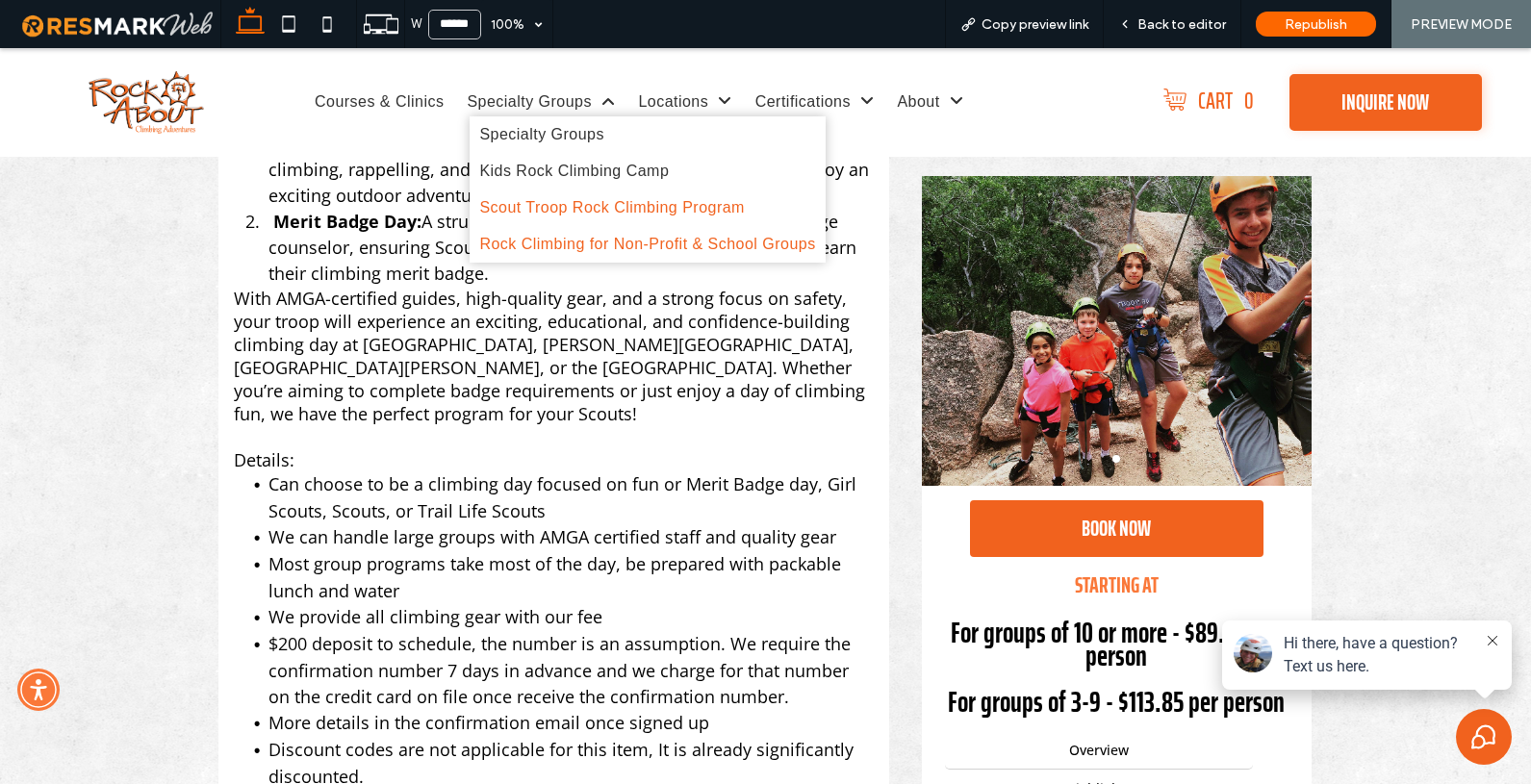
click at [536, 253] on span "Rock Climbing for Non-Profit & School Groups" at bounding box center [647, 245] width 336 height 17
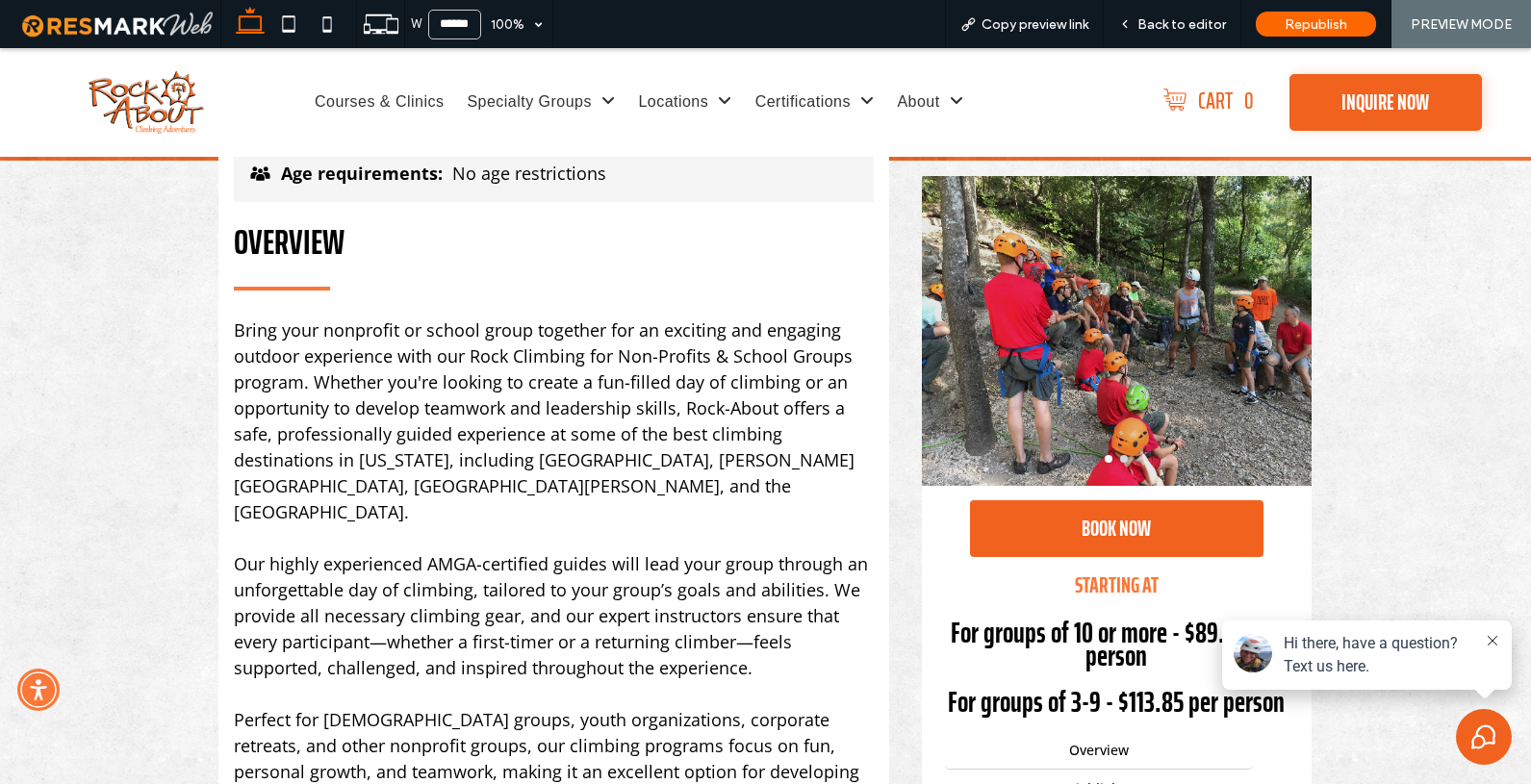
scroll to position [473, 0]
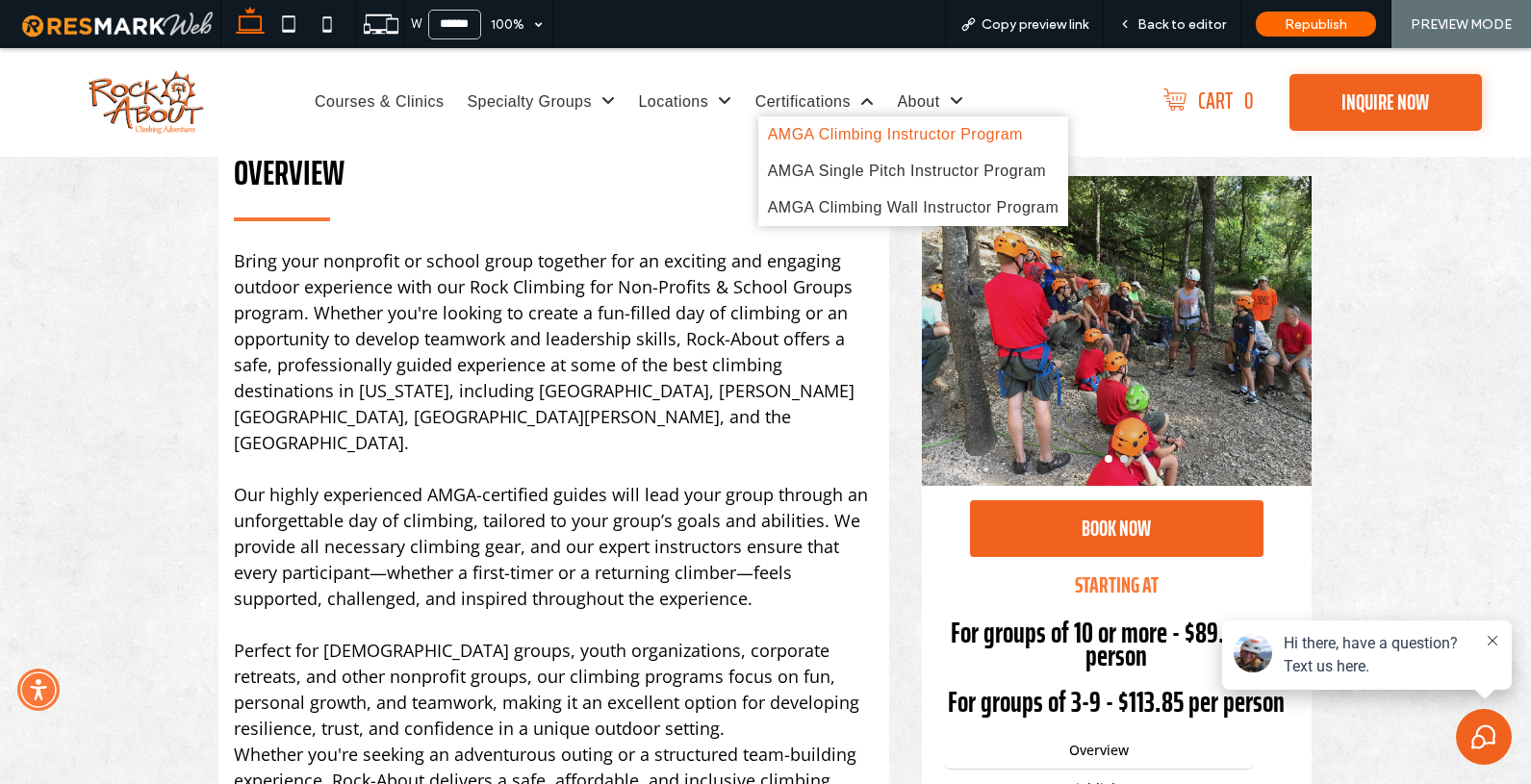
click at [793, 136] on span "AMGA Climbing Instructor Program" at bounding box center [896, 134] width 255 height 17
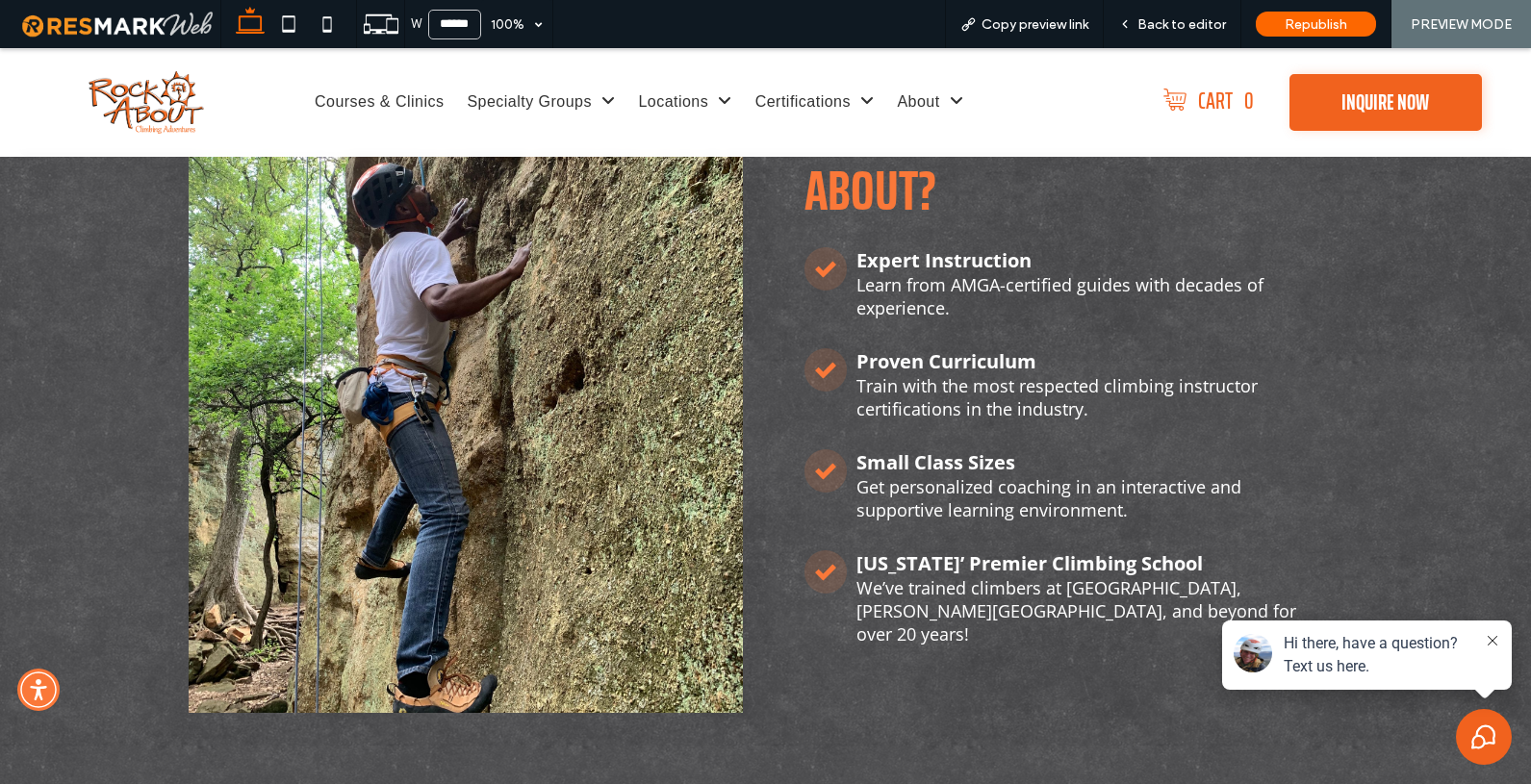
scroll to position [3703, 0]
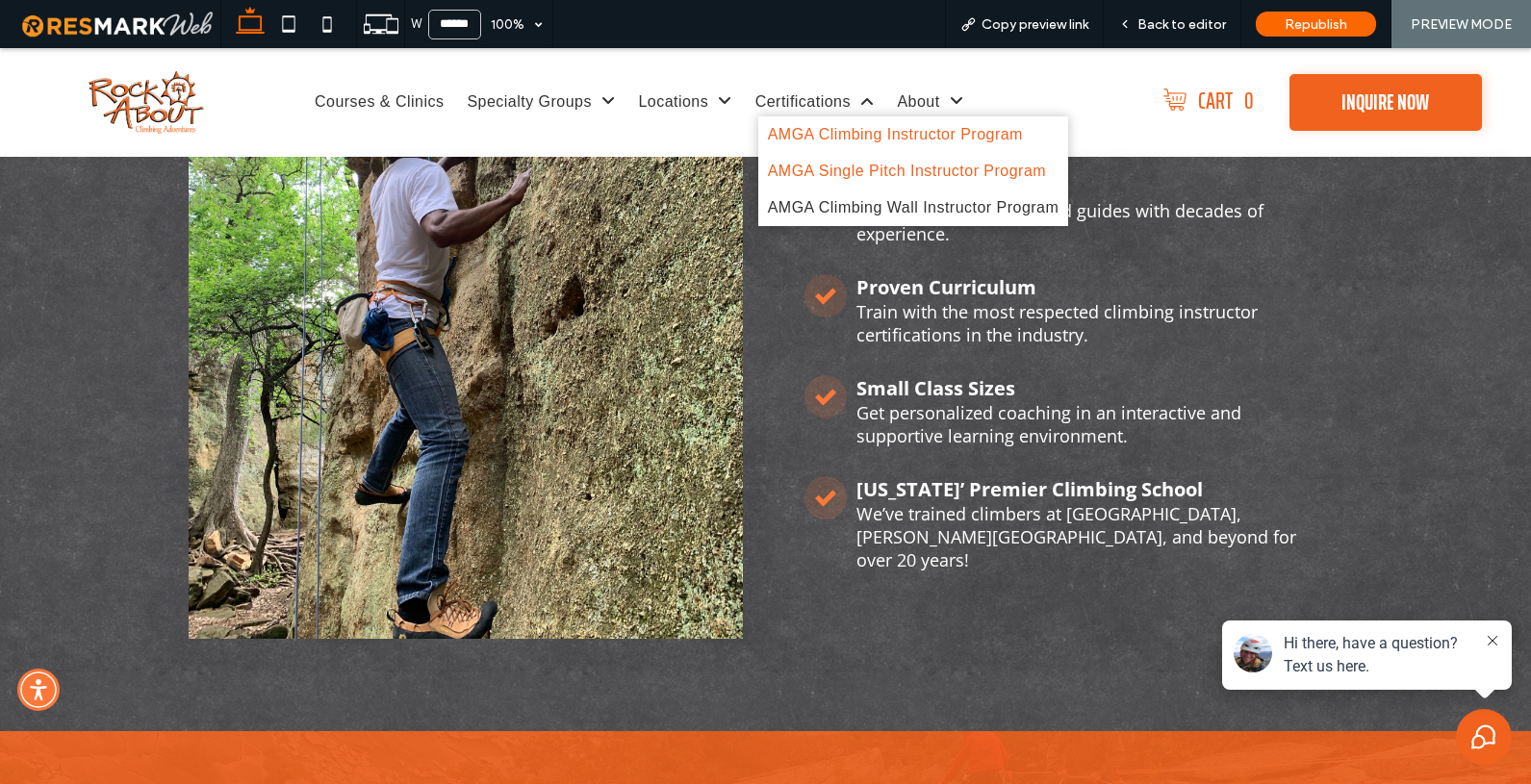
click at [805, 167] on span "AMGA Single Pitch Instructor Program" at bounding box center [907, 171] width 279 height 17
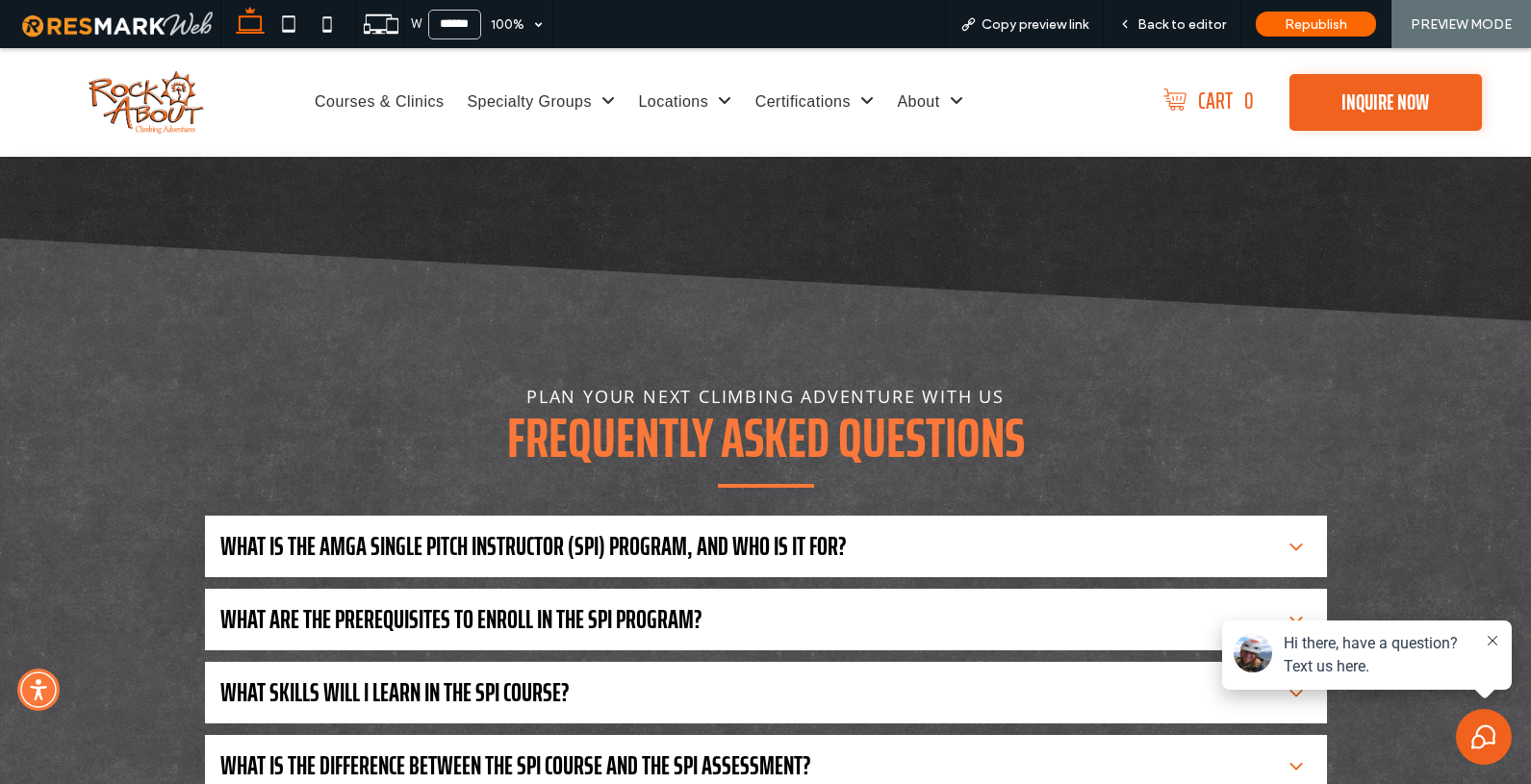
scroll to position [4717, 0]
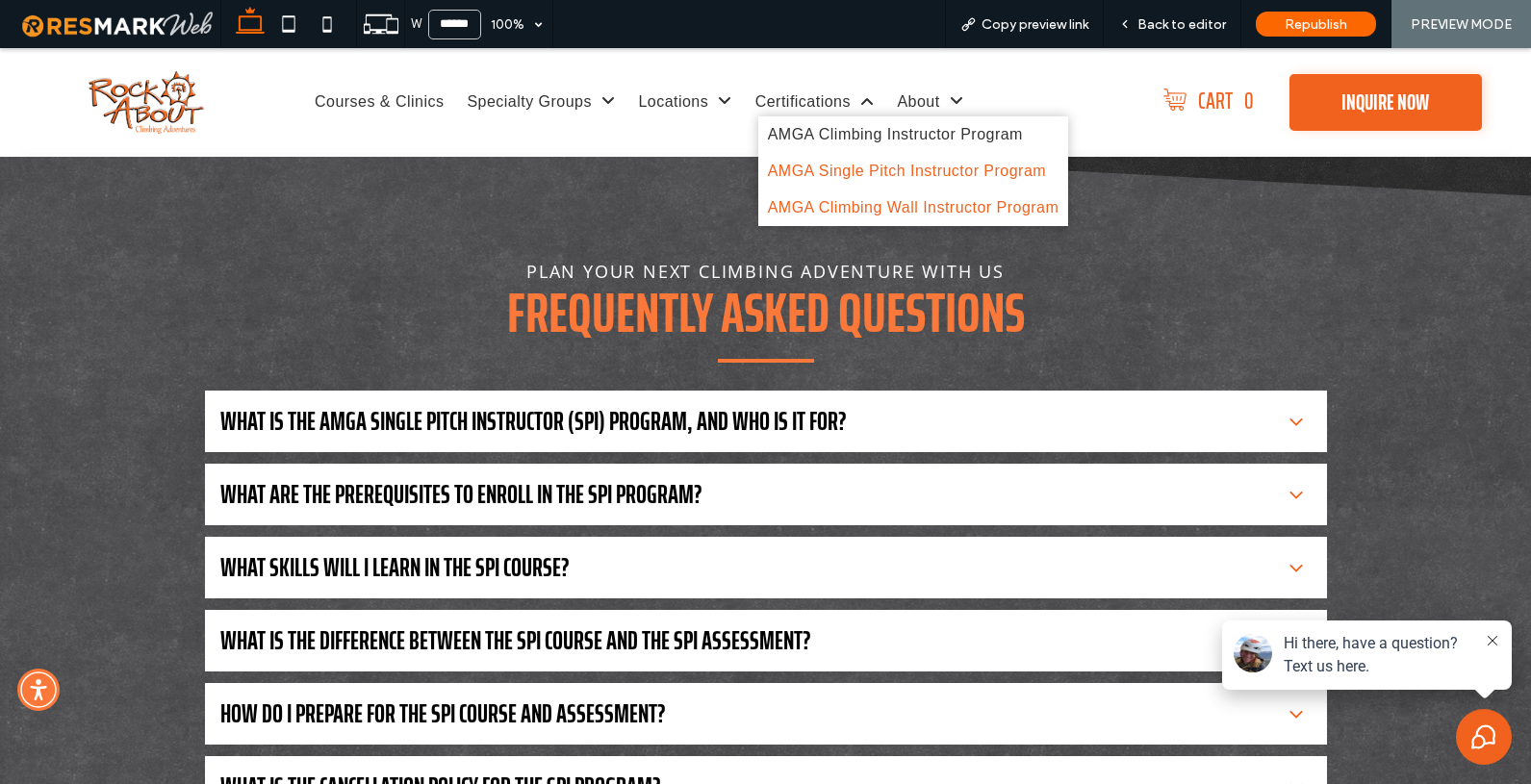
click at [808, 218] on link "AMGA Climbing Wall Instructor Program" at bounding box center [913, 208] width 310 height 37
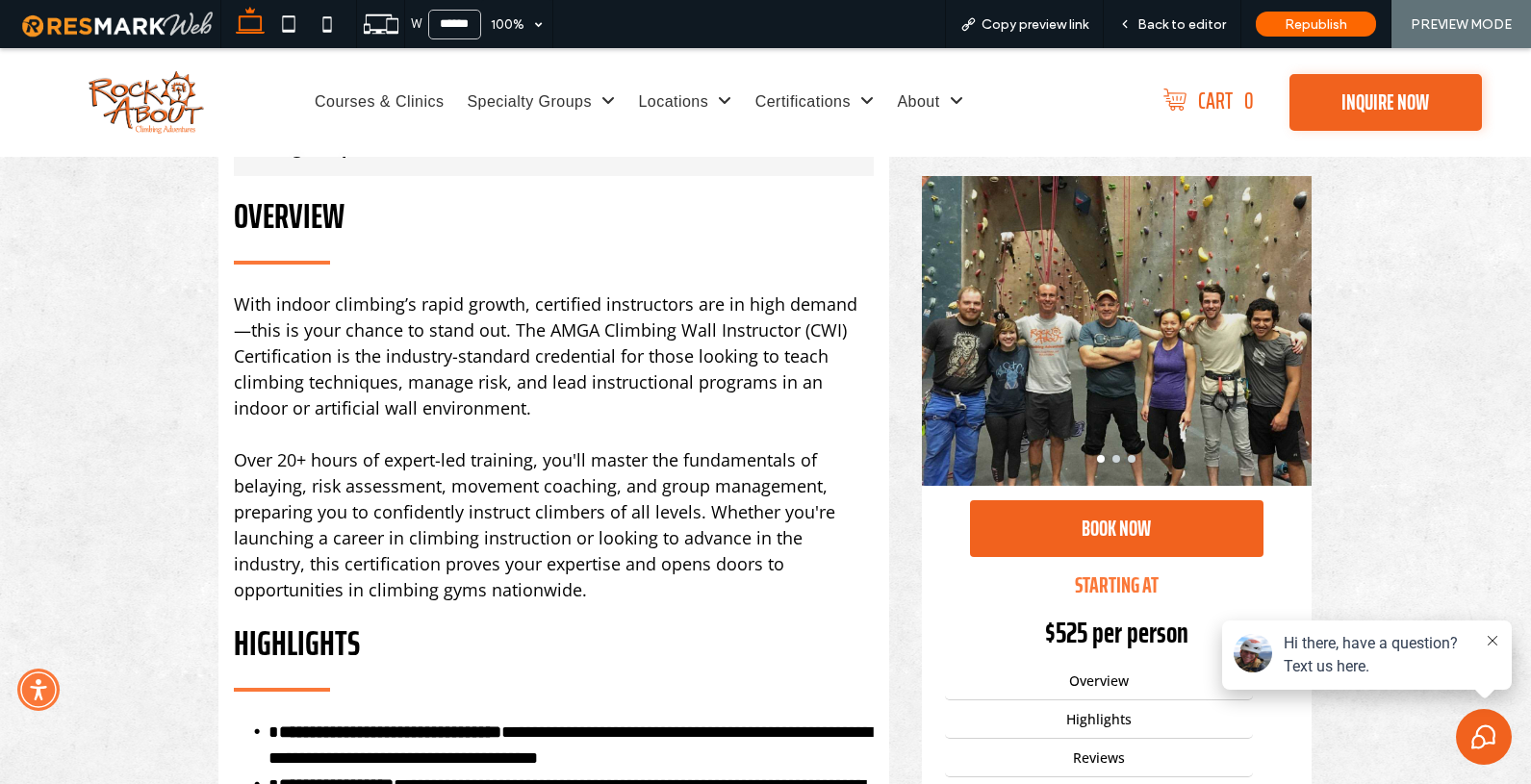
scroll to position [455, 0]
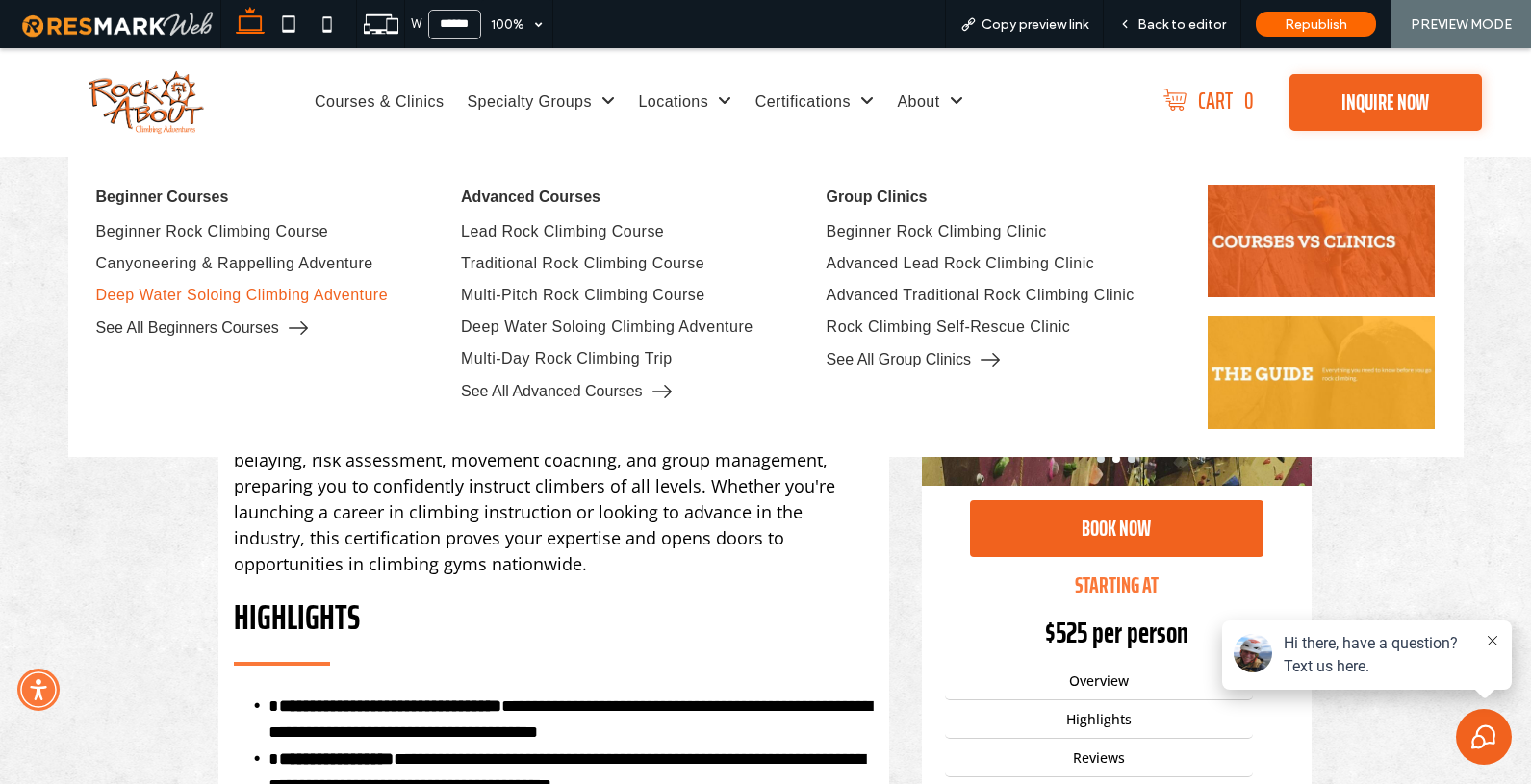
click at [283, 297] on span "Deep Water Soloing Climbing Adventure" at bounding box center [243, 296] width 292 height 17
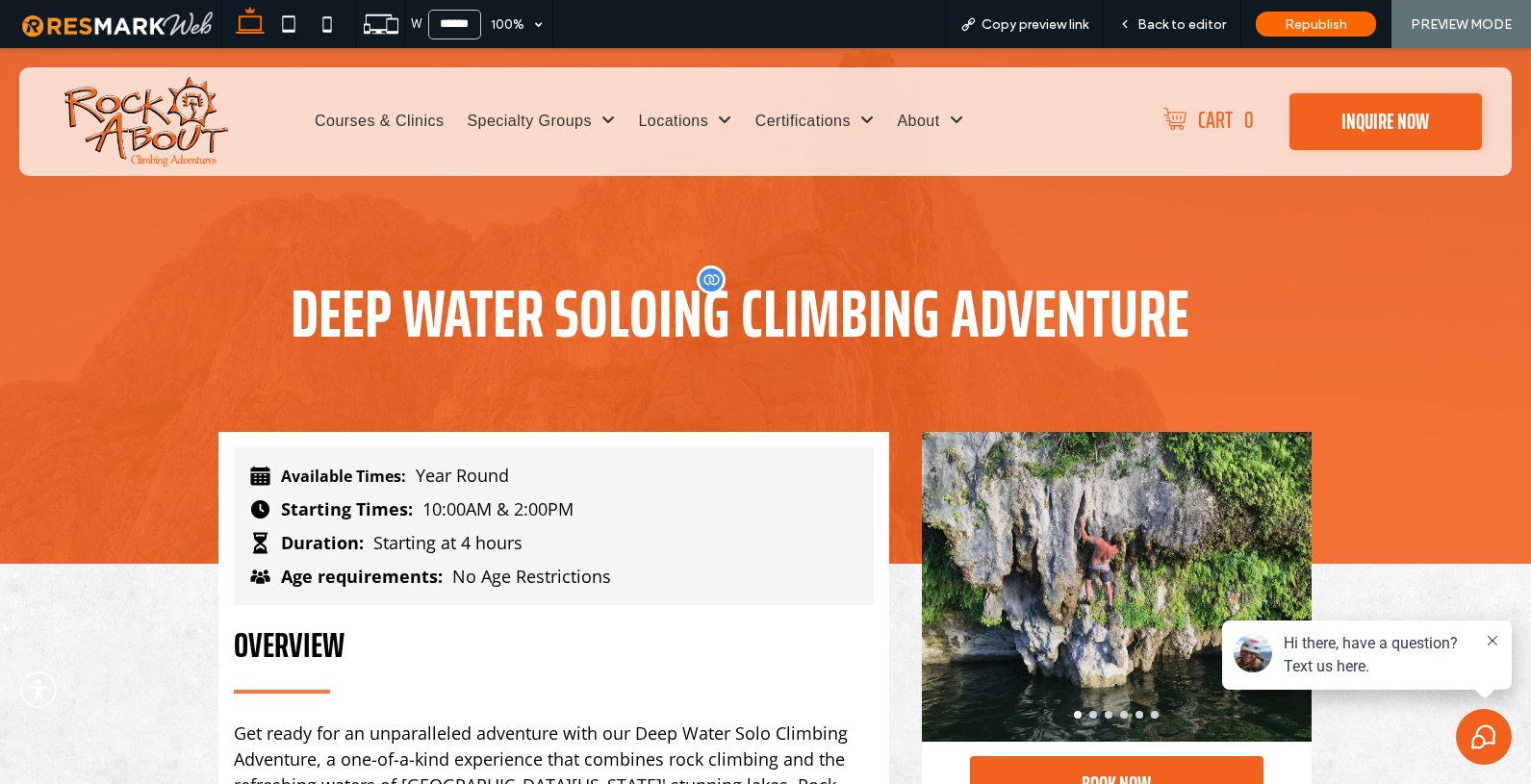
scroll to position [0, 0]
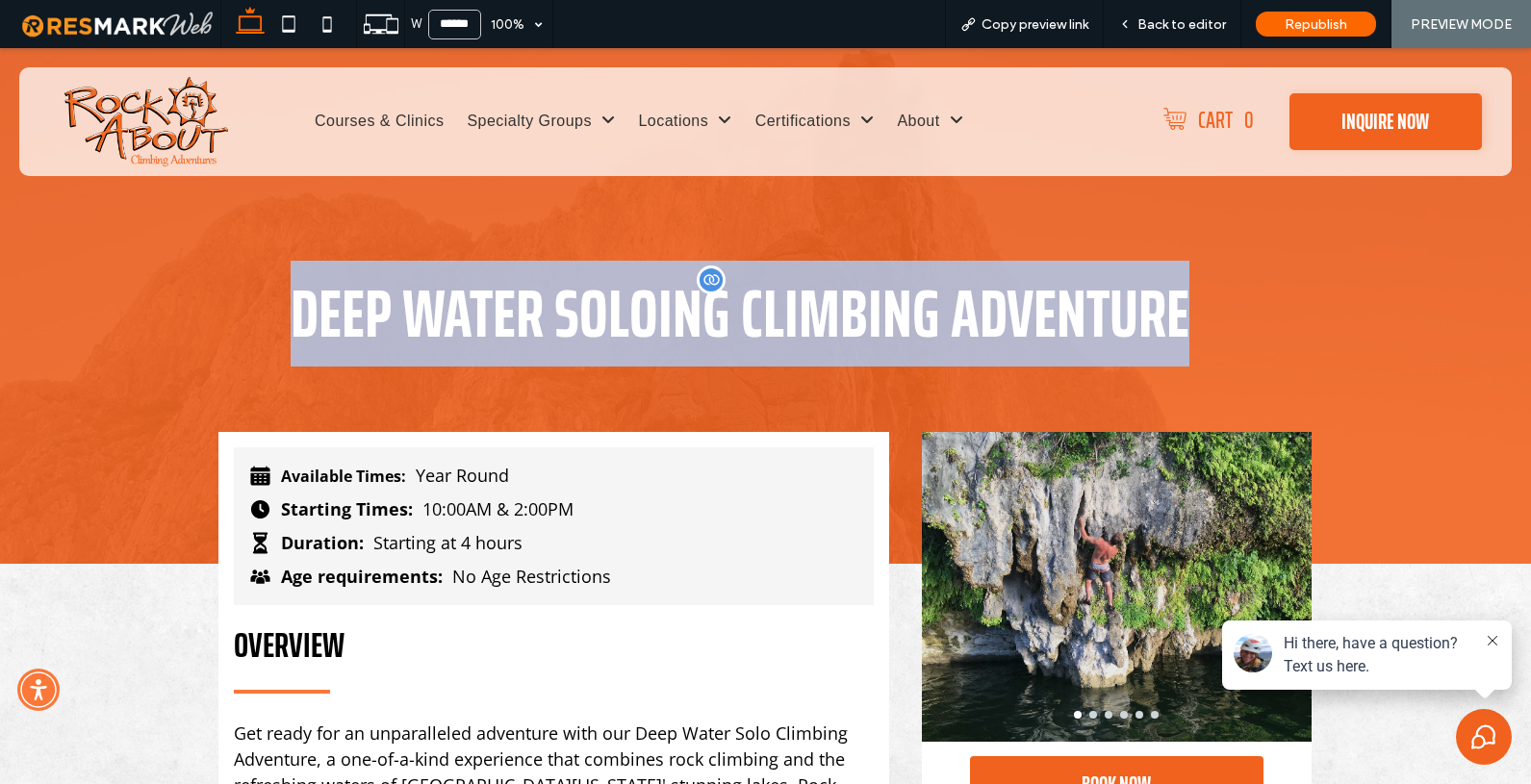
drag, startPoint x: 1211, startPoint y: 309, endPoint x: 291, endPoint y: 308, distance: 920.0
click at [291, 308] on h1 "Deep Water Soloing Climbing Adventure" at bounding box center [740, 314] width 1013 height 68
copy span "Deep Water Soloing Climbing Adventure"
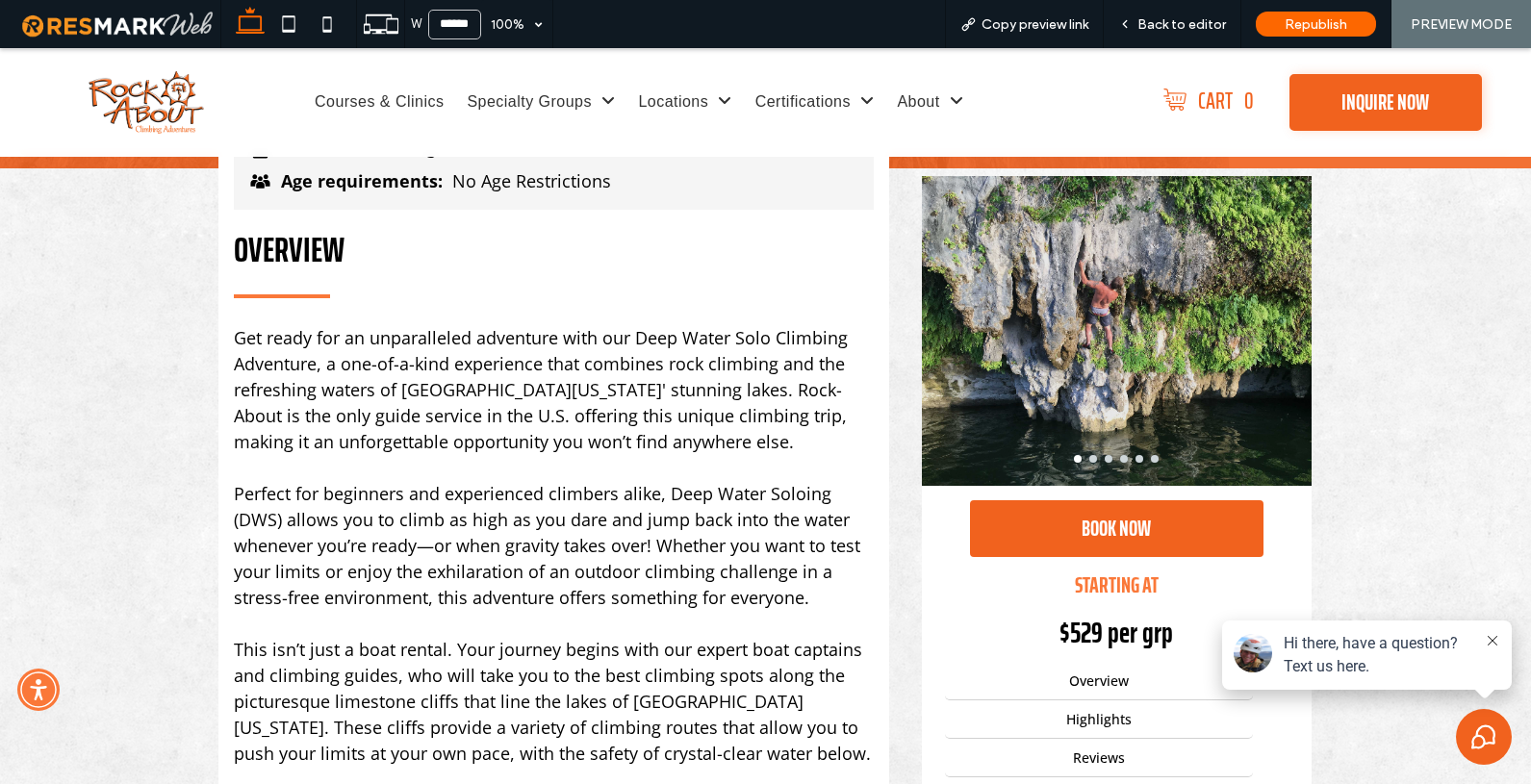
scroll to position [599, 0]
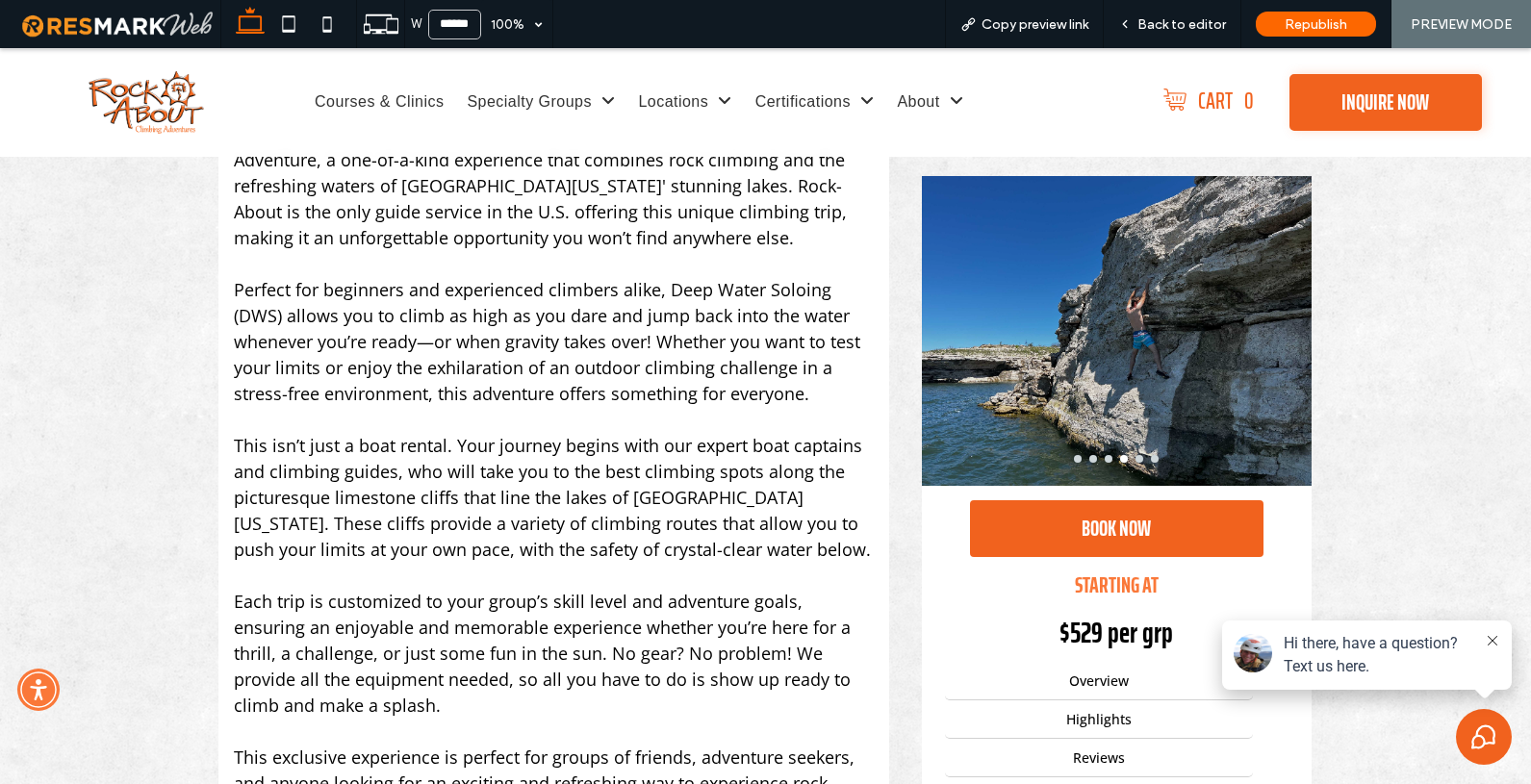
scroll to position [599, 0]
click at [1196, 16] on span "Back to editor" at bounding box center [1182, 24] width 89 height 16
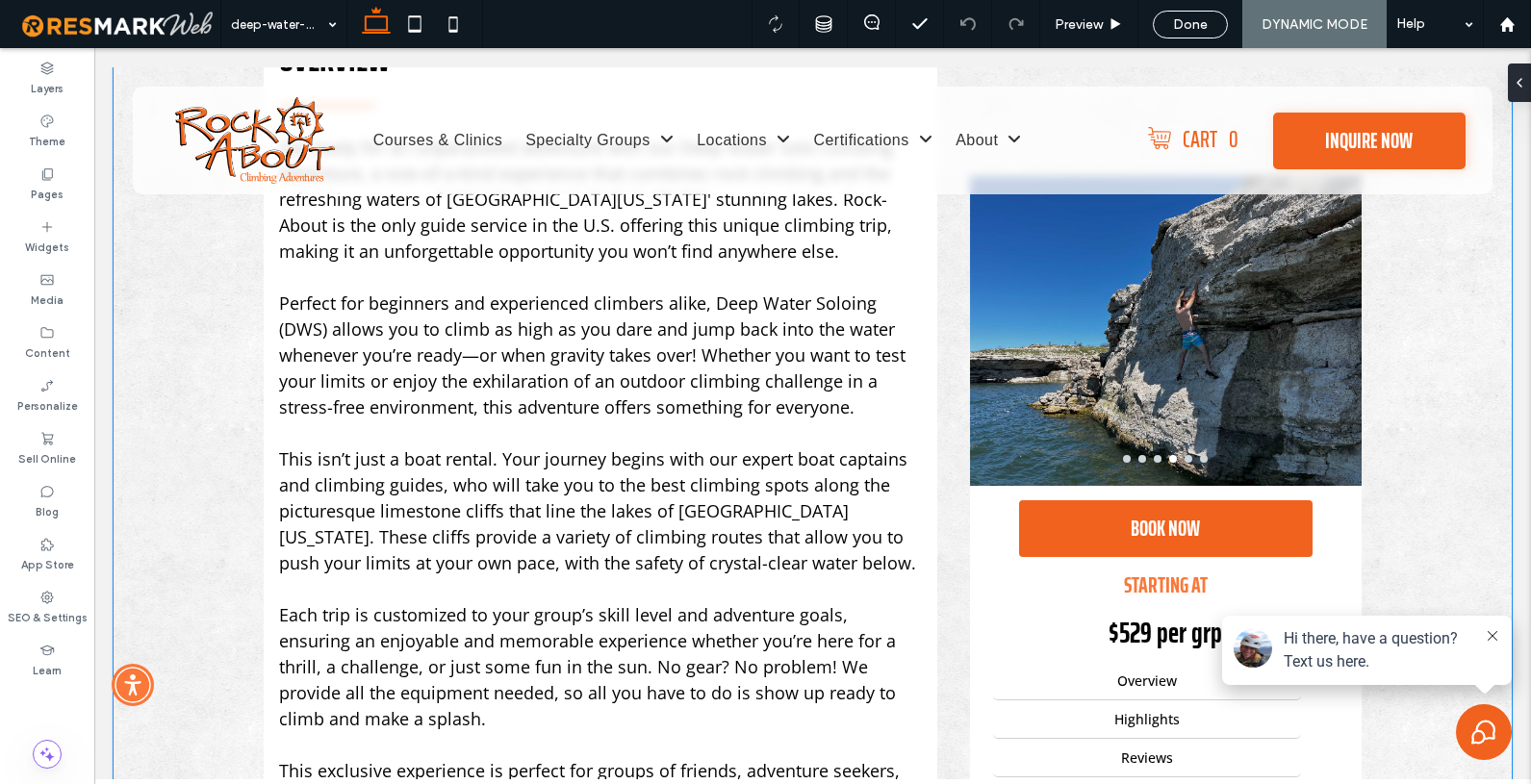
scroll to position [595, 0]
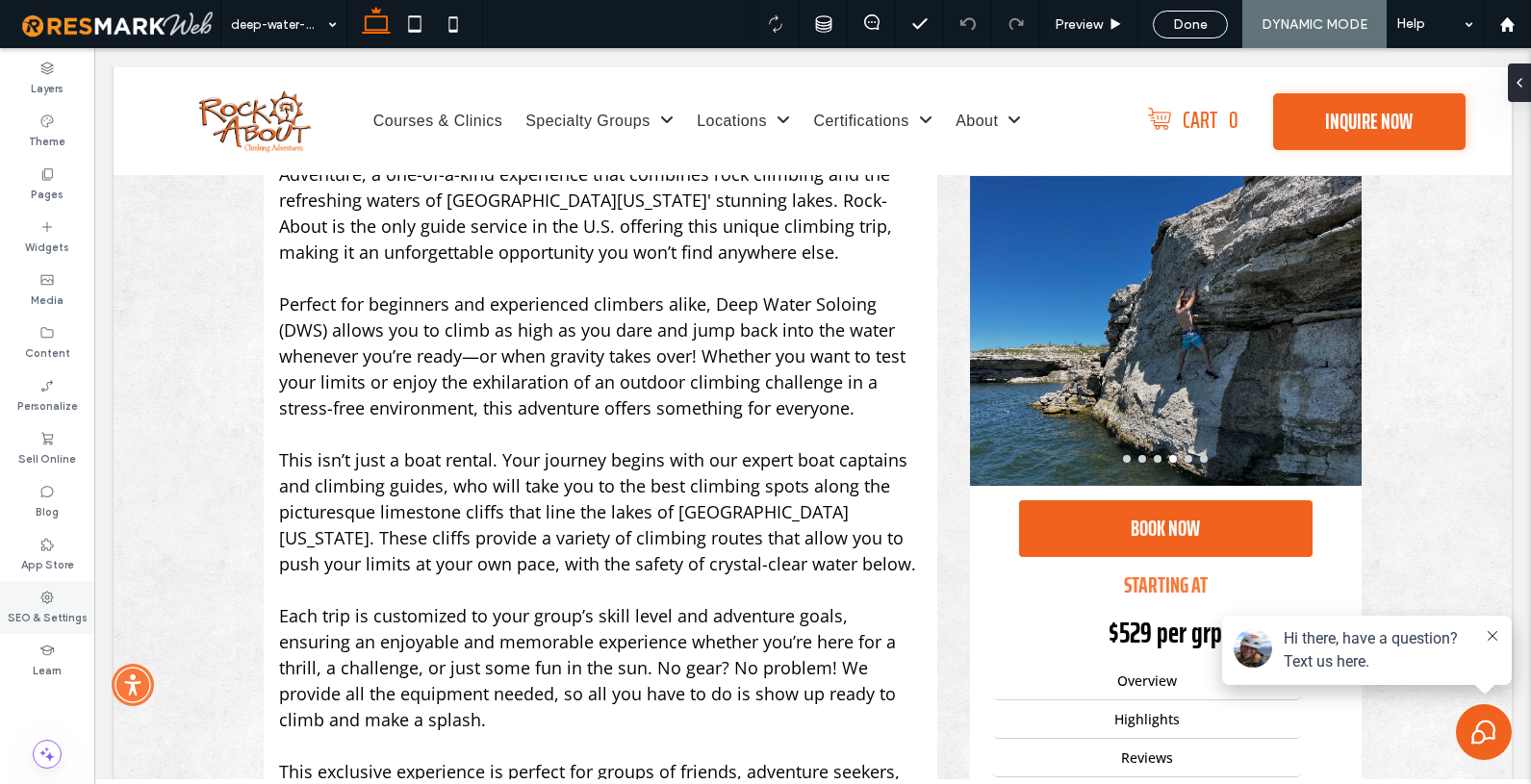
click at [49, 607] on label "SEO & Settings" at bounding box center [47, 616] width 80 height 21
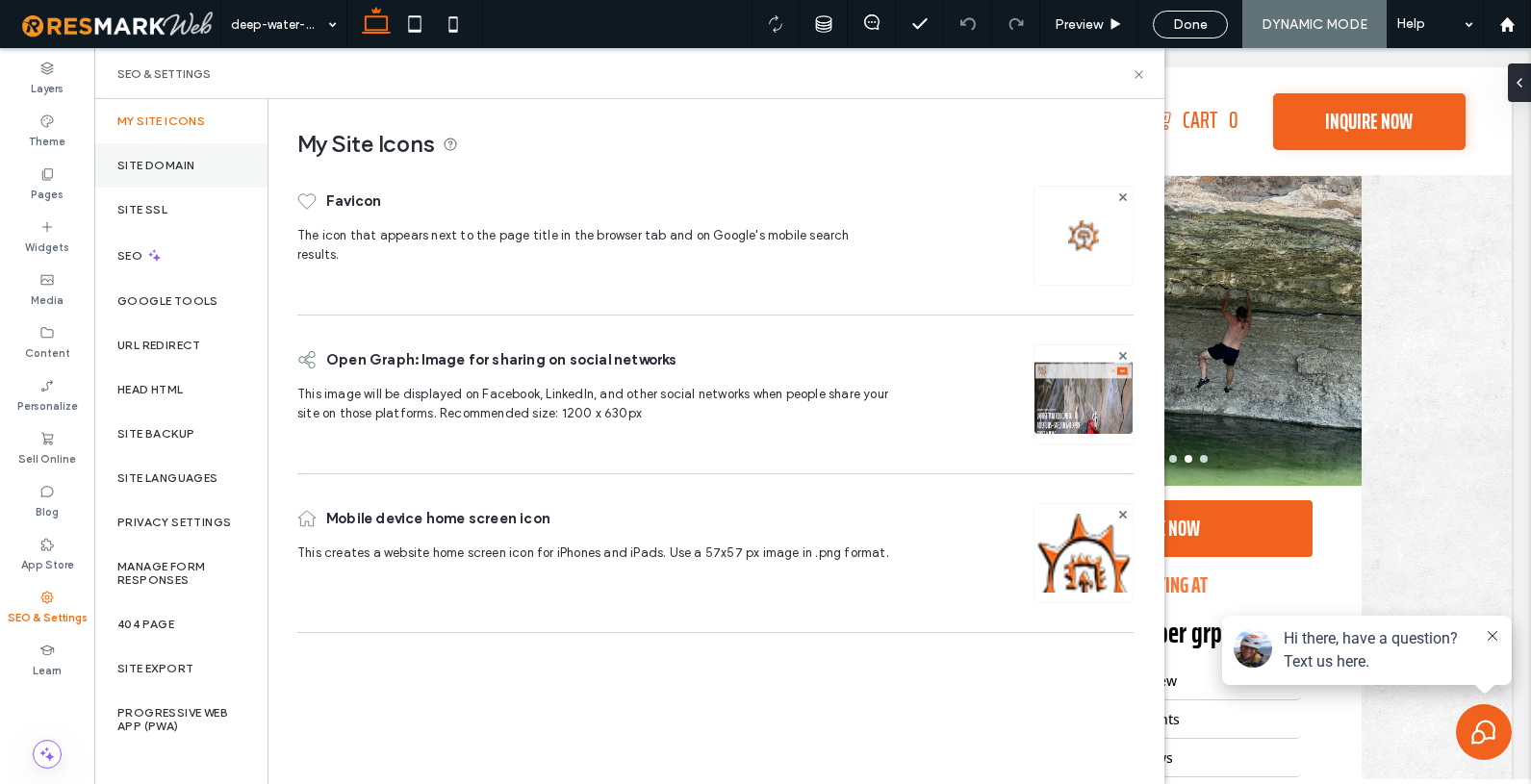
click at [161, 177] on div "Site Domain" at bounding box center [181, 165] width 173 height 44
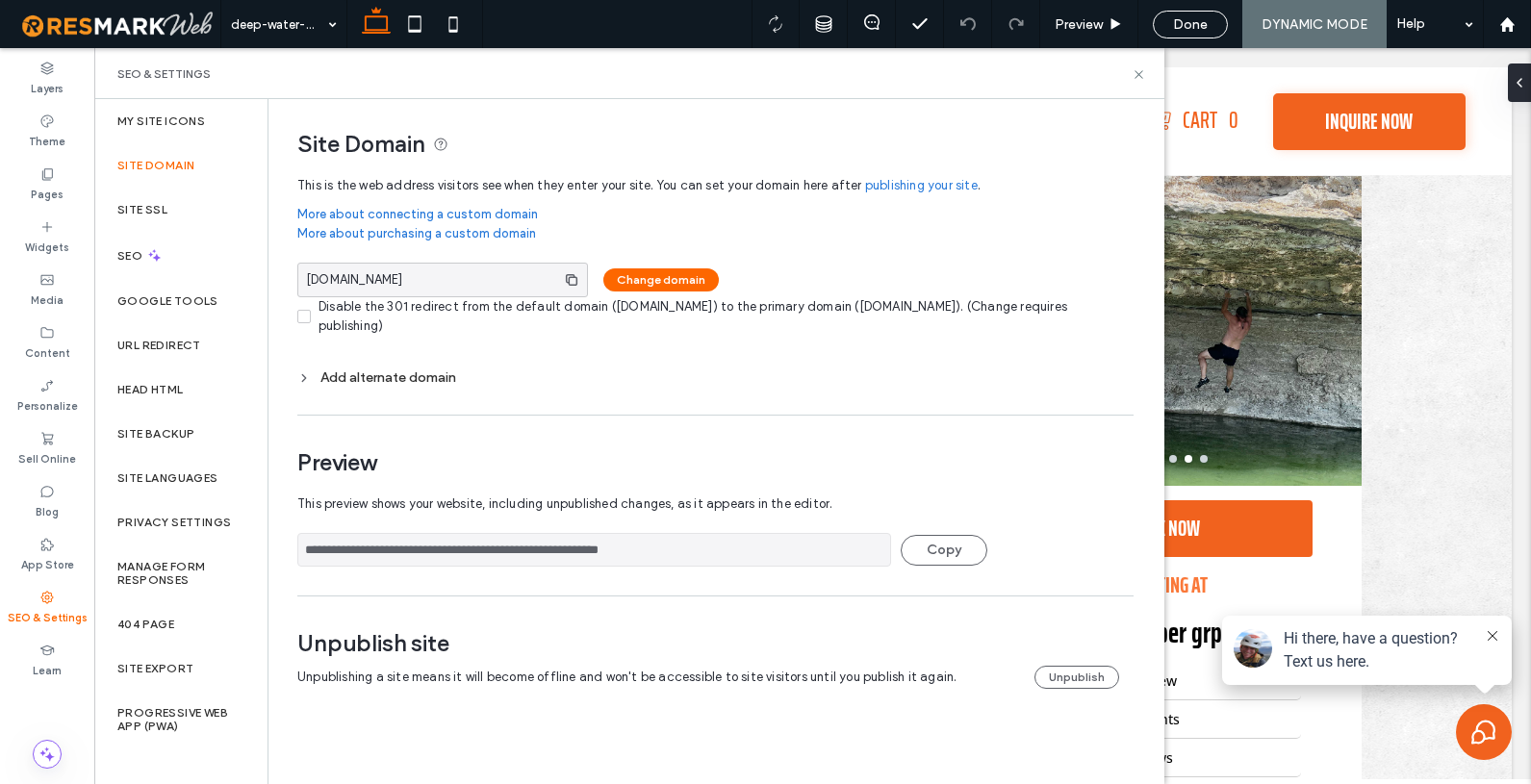
drag, startPoint x: 743, startPoint y: 553, endPoint x: 298, endPoint y: 534, distance: 445.4
click at [298, 534] on input "**********" at bounding box center [594, 549] width 594 height 34
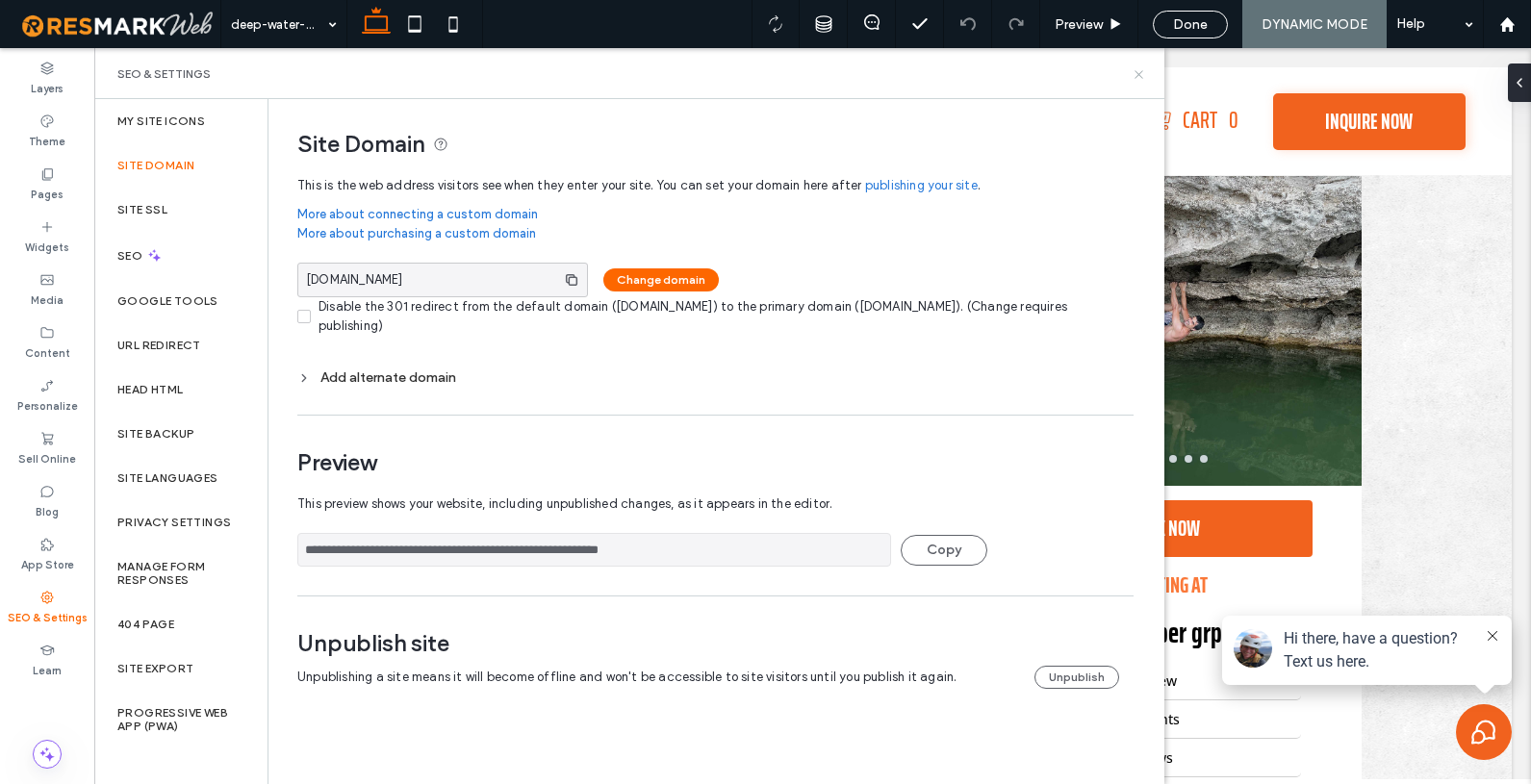
click at [1143, 78] on icon at bounding box center [1138, 74] width 15 height 15
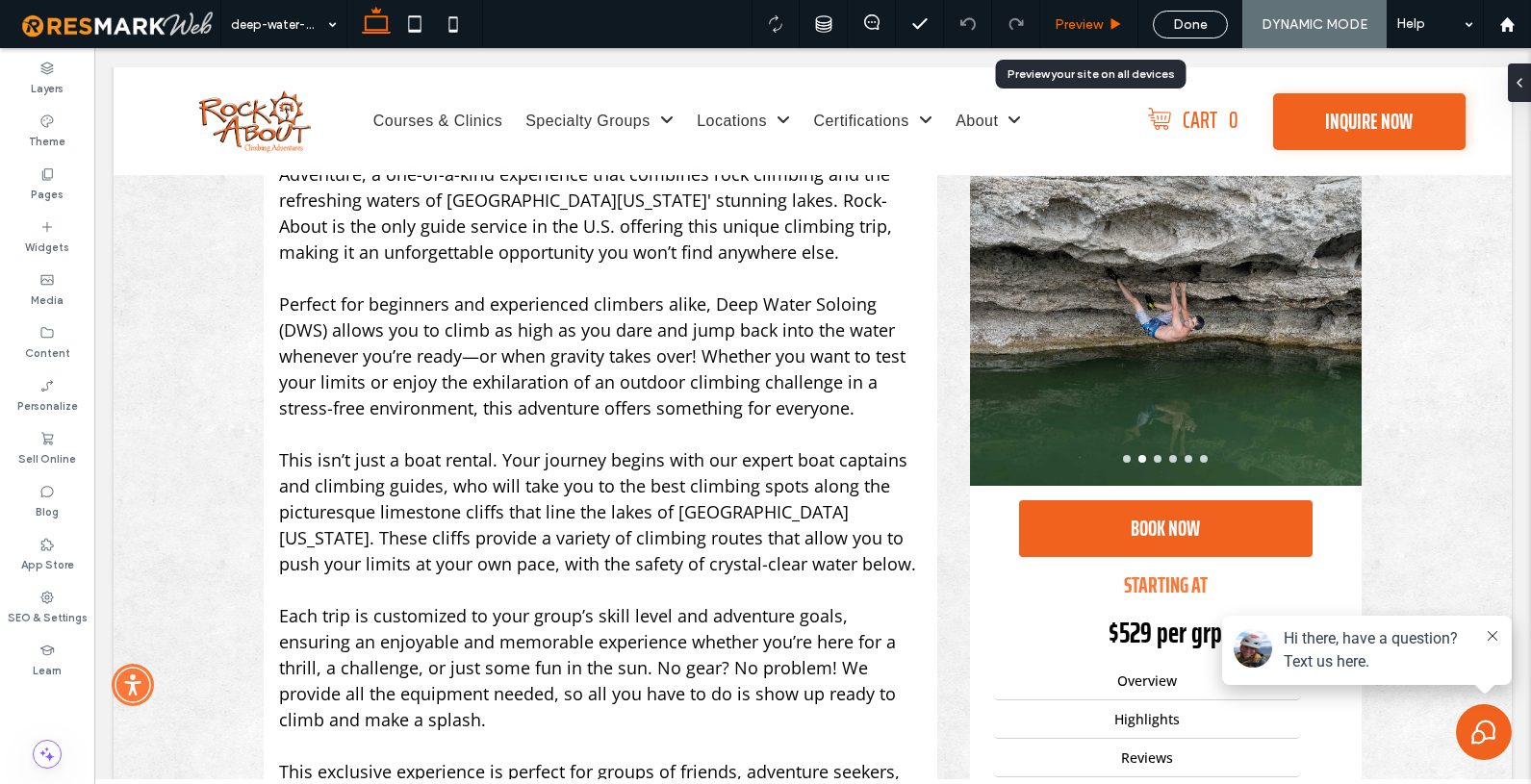
click at [1074, 27] on span "Preview" at bounding box center [1079, 24] width 48 height 16
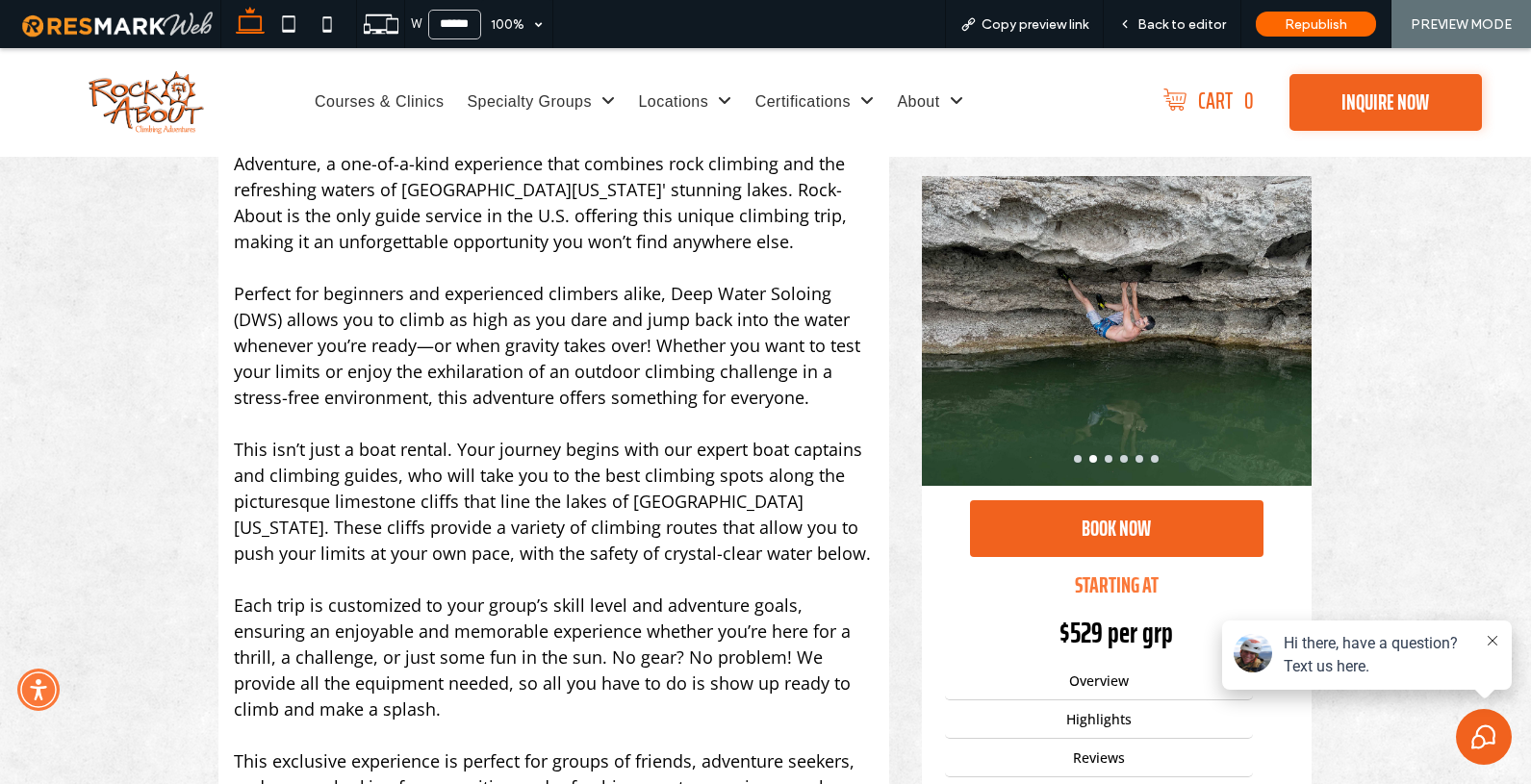
scroll to position [599, 0]
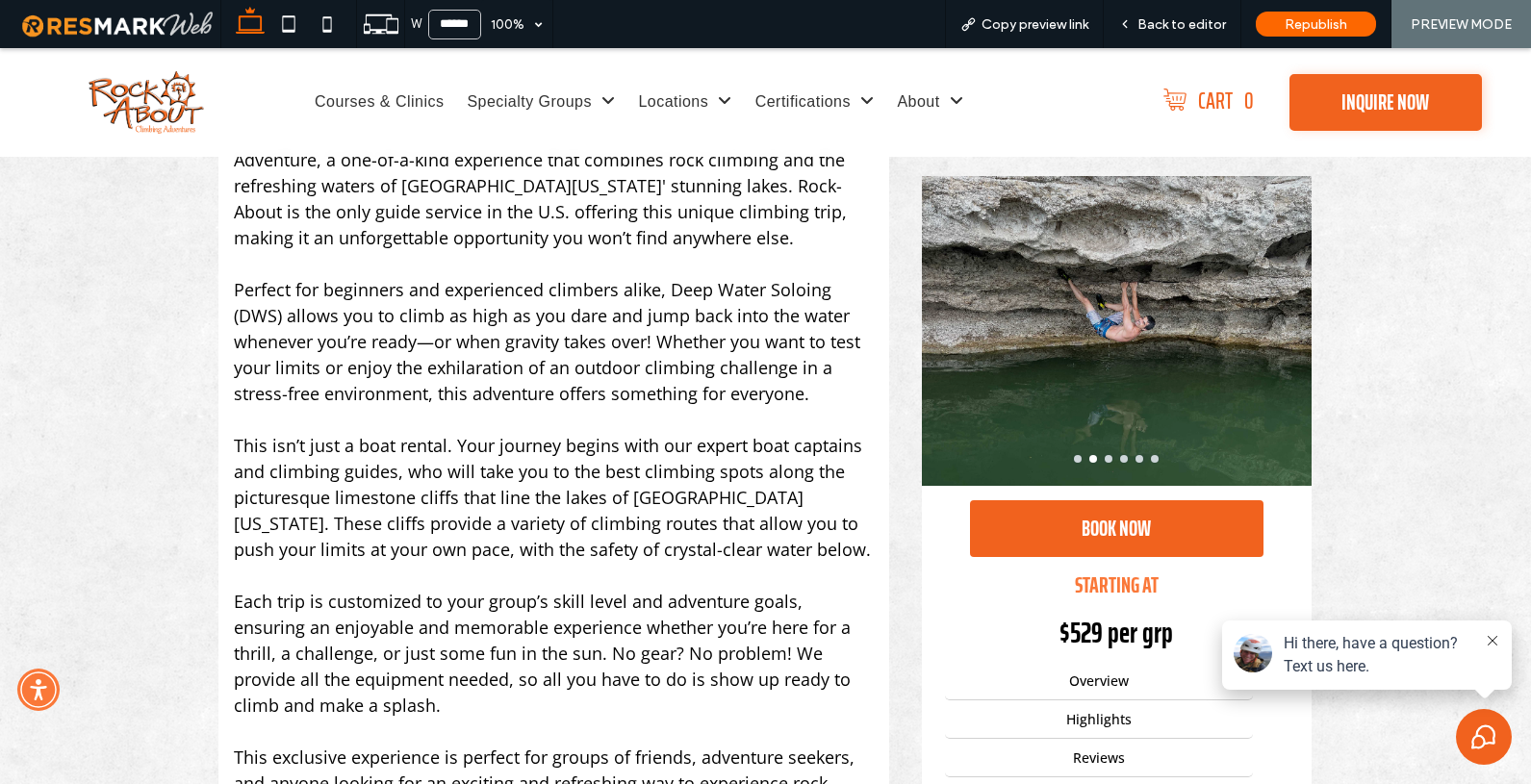
click at [166, 102] on img at bounding box center [147, 102] width 114 height 63
